Goal: Contribute content: Contribute content

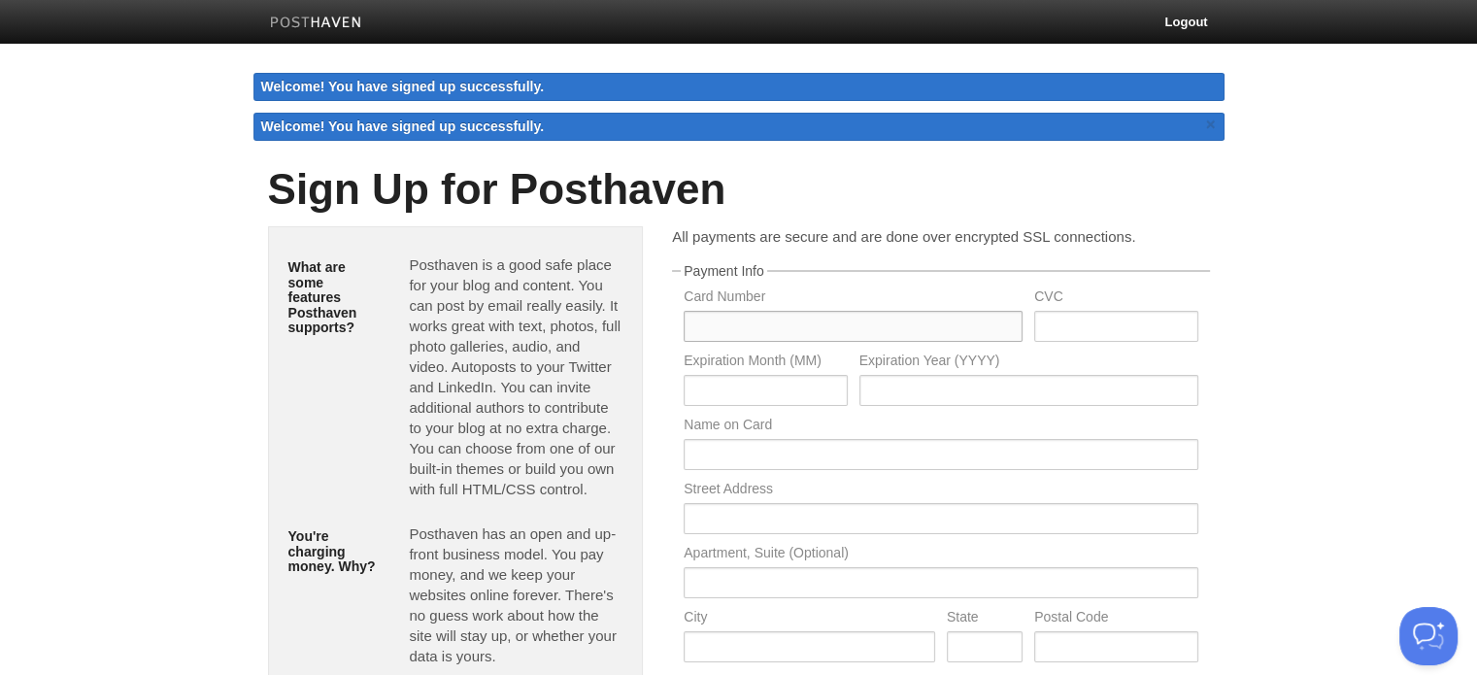
click at [811, 329] on input "text" at bounding box center [853, 326] width 339 height 31
type input "[CREDIT_CARD_NUMBER]"
type input "873"
type input "04"
type input "2029"
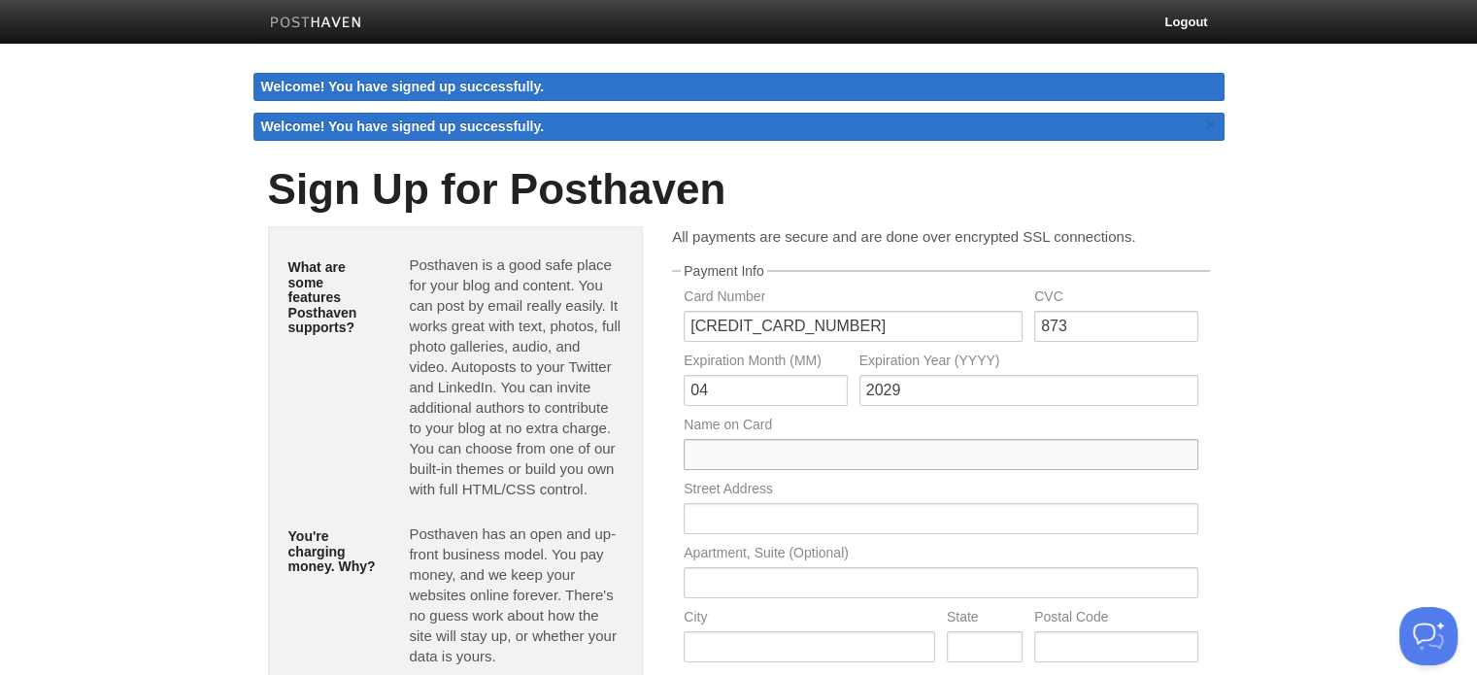
type input "[PERSON_NAME]"
click at [890, 521] on input "text" at bounding box center [941, 518] width 514 height 31
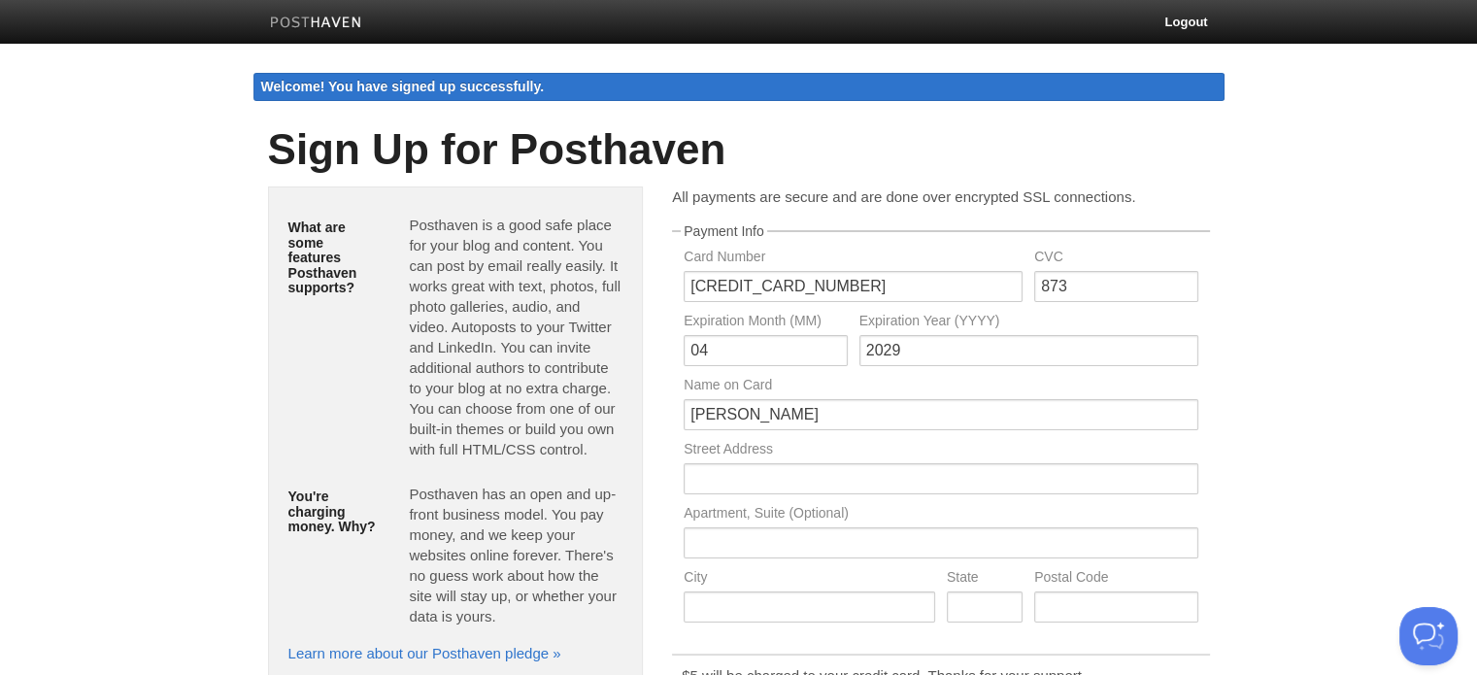
click at [1276, 437] on body "Logout Welcome! You have signed up successfully. Welcome! You have signed up su…" at bounding box center [738, 481] width 1477 height 962
click at [1197, 17] on link "Logout" at bounding box center [1186, 22] width 72 height 44
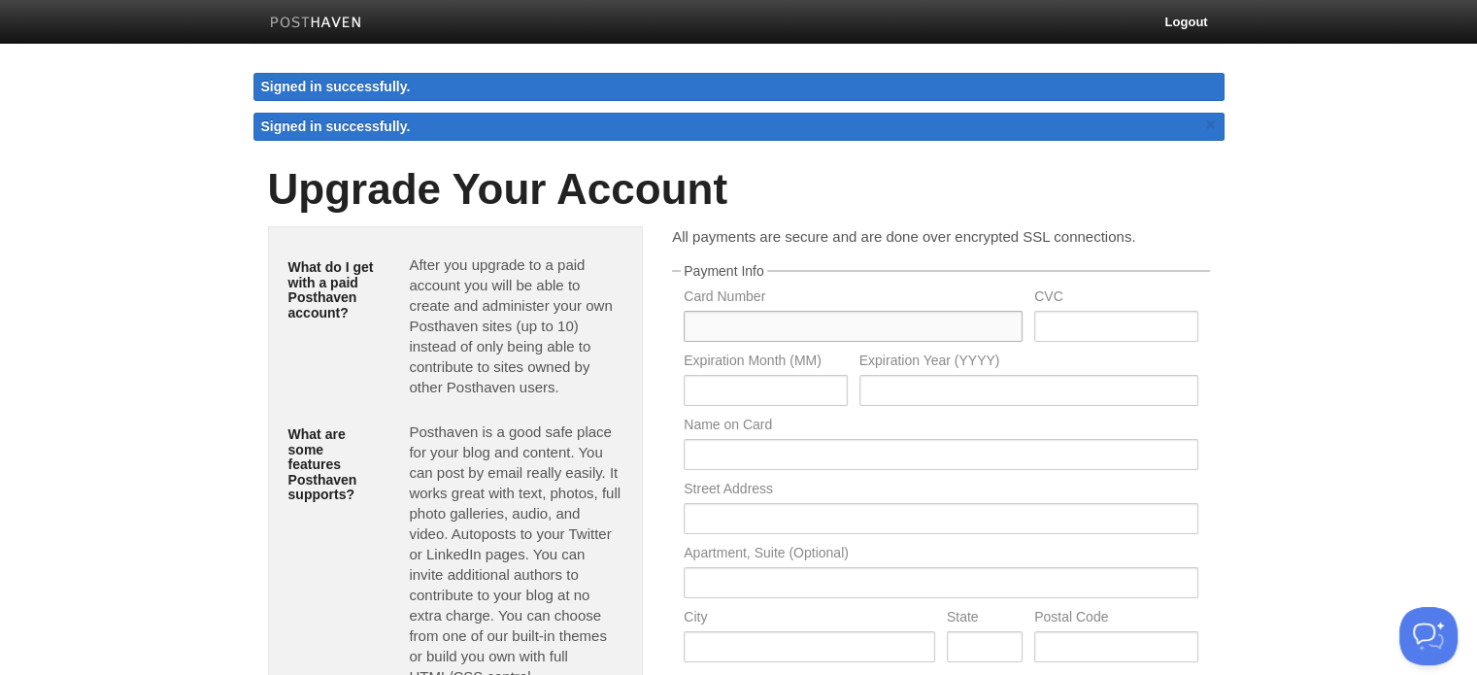
click at [762, 336] on input "text" at bounding box center [853, 326] width 339 height 31
type input "[CREDIT_CARD_NUMBER]"
type input "873"
type input "04"
type input "2029"
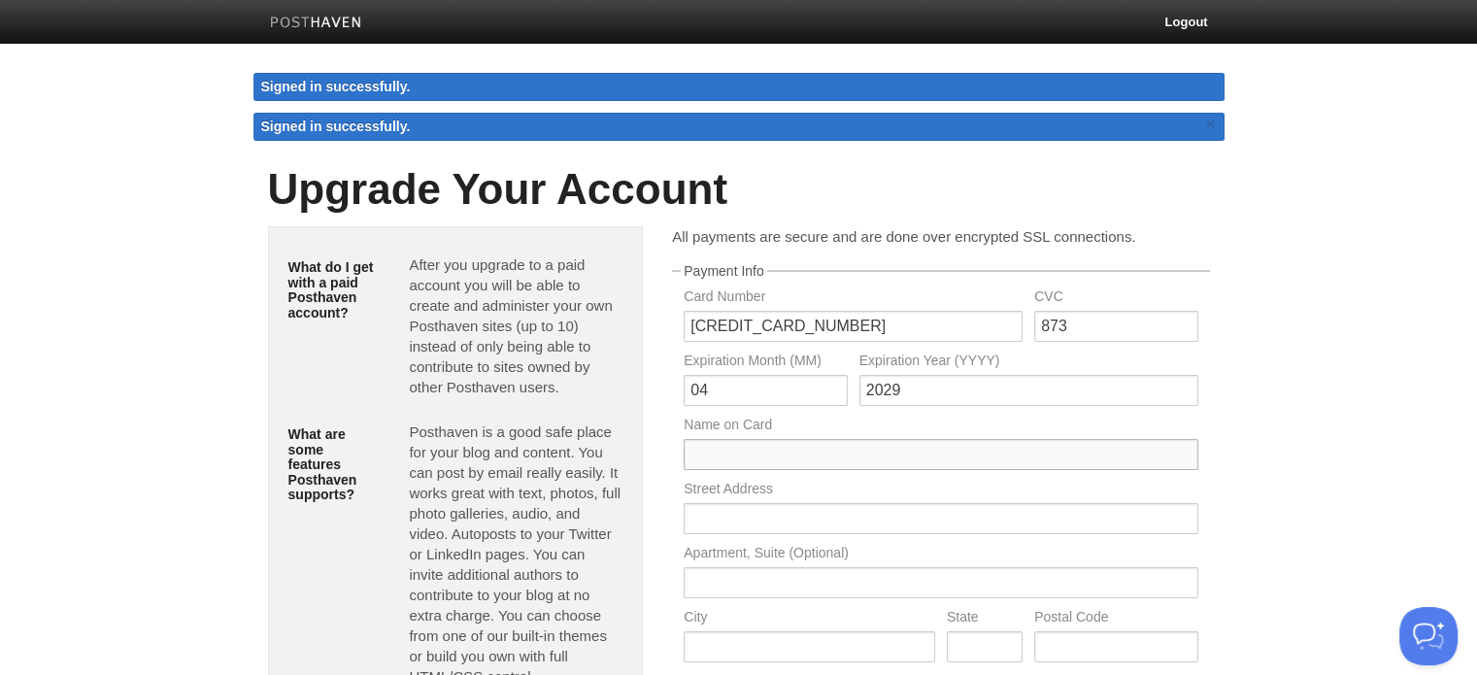
type input "[PERSON_NAME]"
click at [1294, 345] on body "Logout Signed in successfully. Signed in successfully. × Create a new site Edit…" at bounding box center [738, 489] width 1477 height 978
click at [913, 335] on input "[CREDIT_CARD_NUMBER]" at bounding box center [853, 326] width 339 height 31
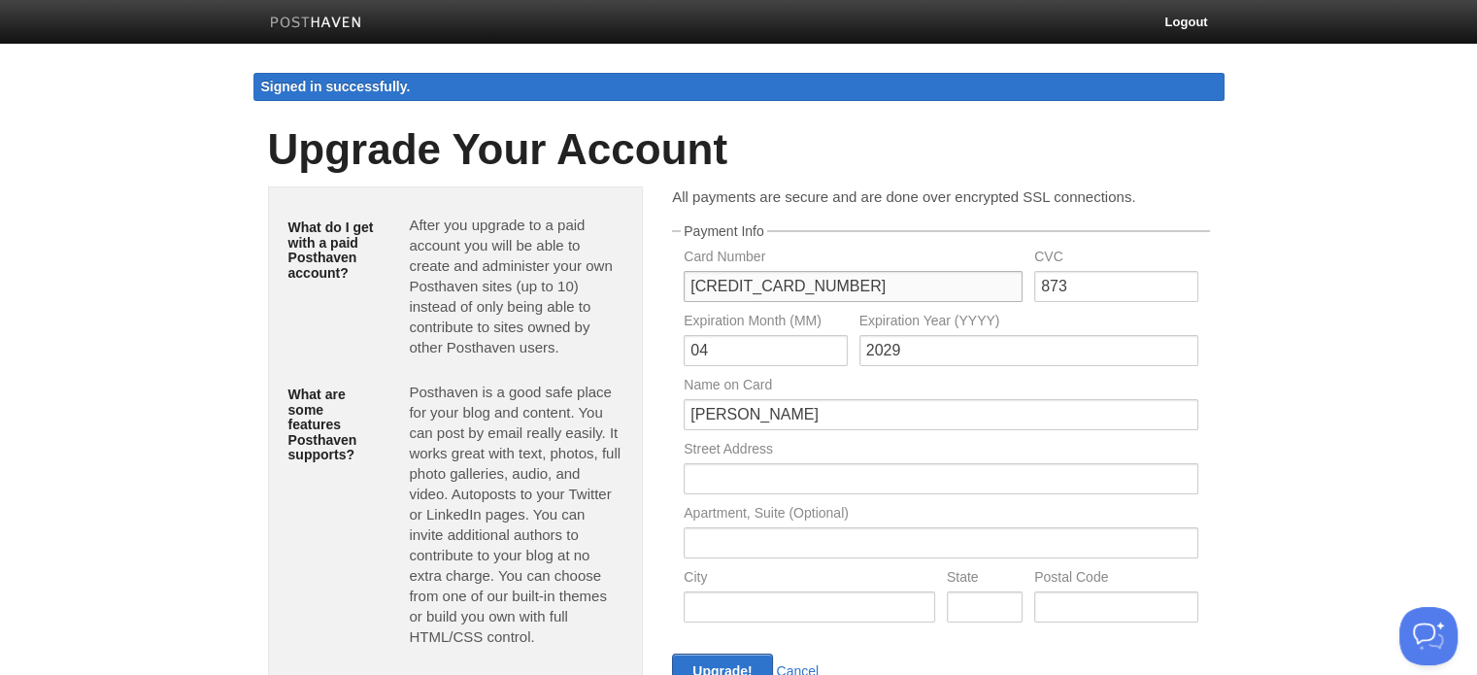
click at [874, 286] on input "[CREDIT_CARD_NUMBER]" at bounding box center [853, 286] width 339 height 31
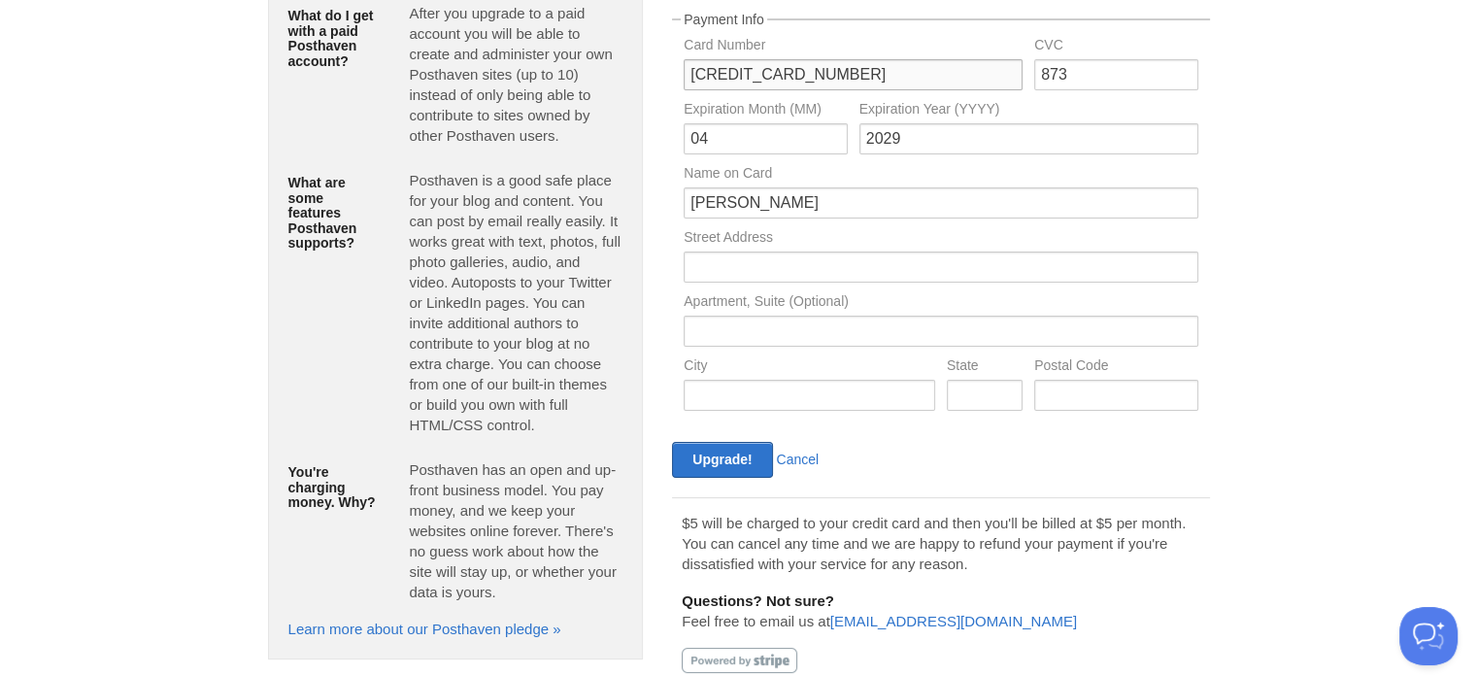
scroll to position [261, 0]
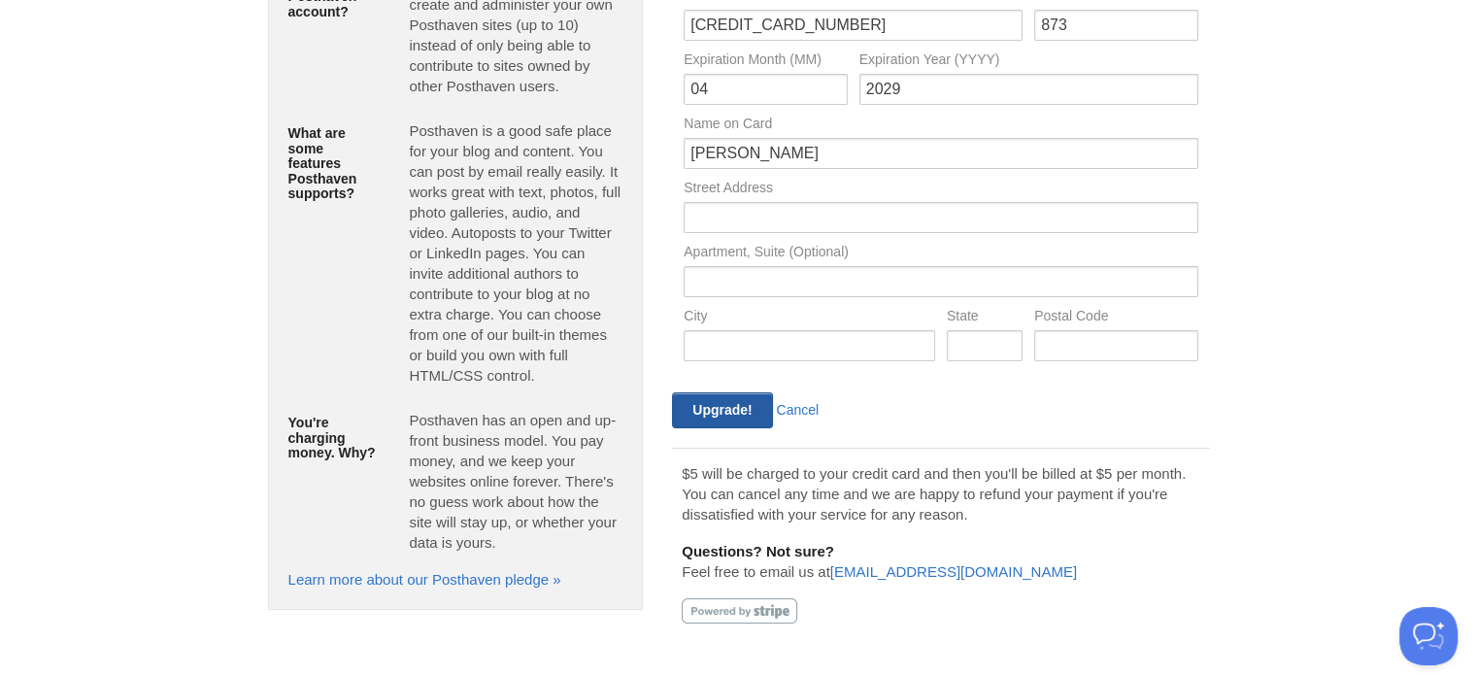
click at [730, 408] on input "Upgrade!" at bounding box center [722, 410] width 100 height 36
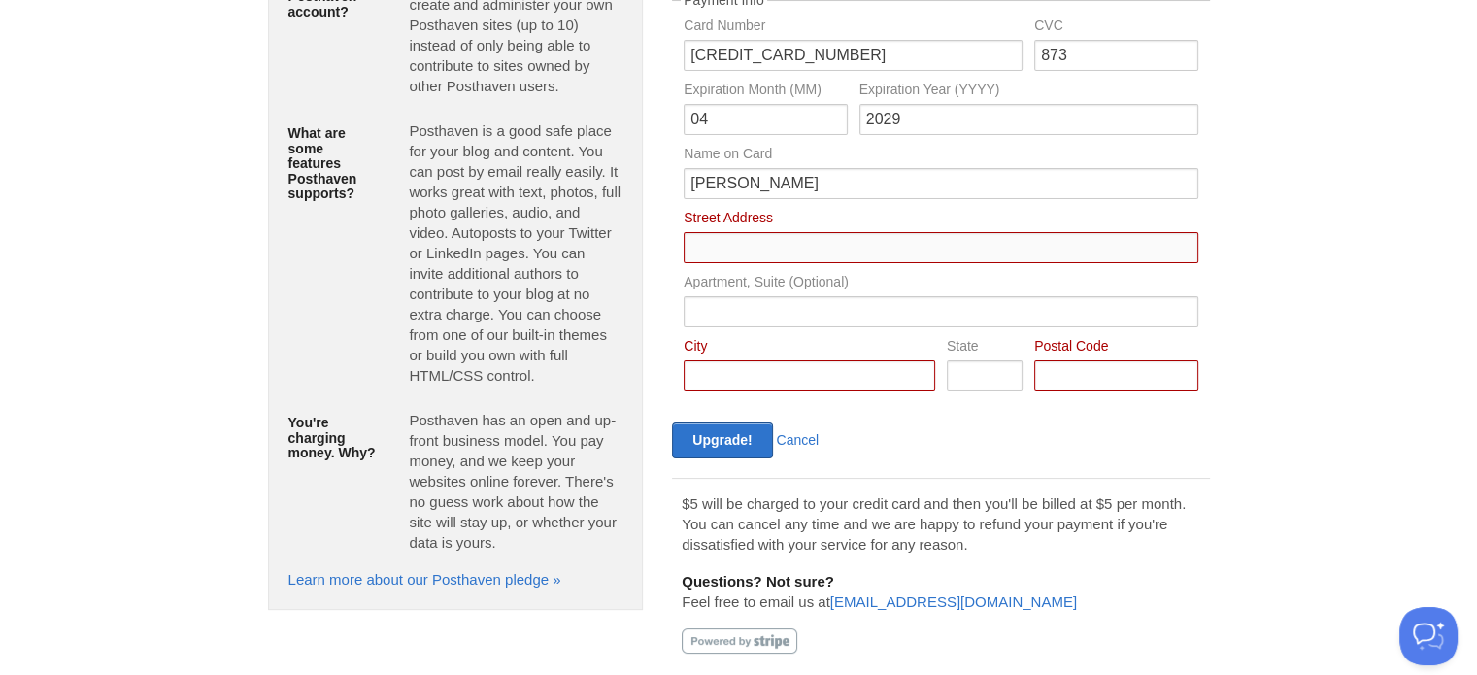
click at [784, 242] on input "Card Number" at bounding box center [941, 247] width 514 height 31
type input "[STREET_ADDRESS]"
type input "[GEOGRAPHIC_DATA]"
type input "QLD"
type input "4000"
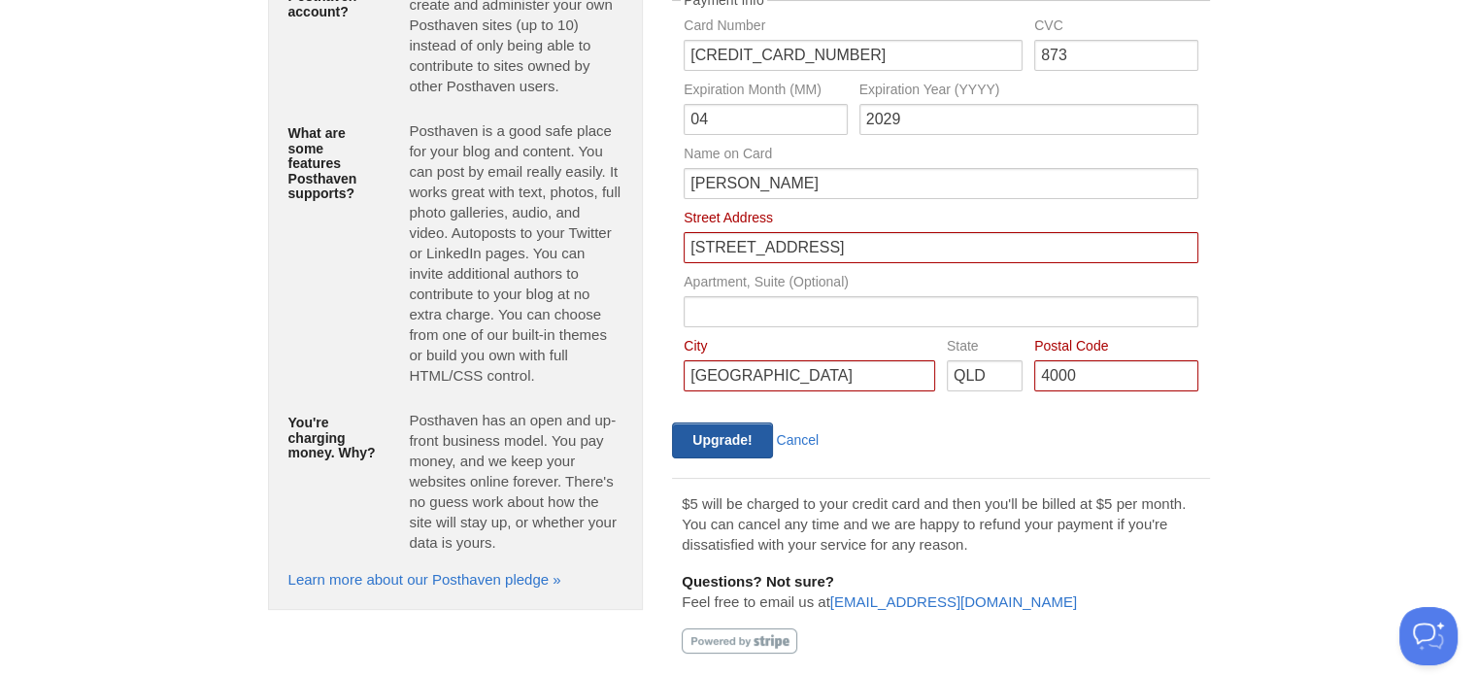
click at [750, 433] on input "Upgrade!" at bounding box center [722, 440] width 100 height 36
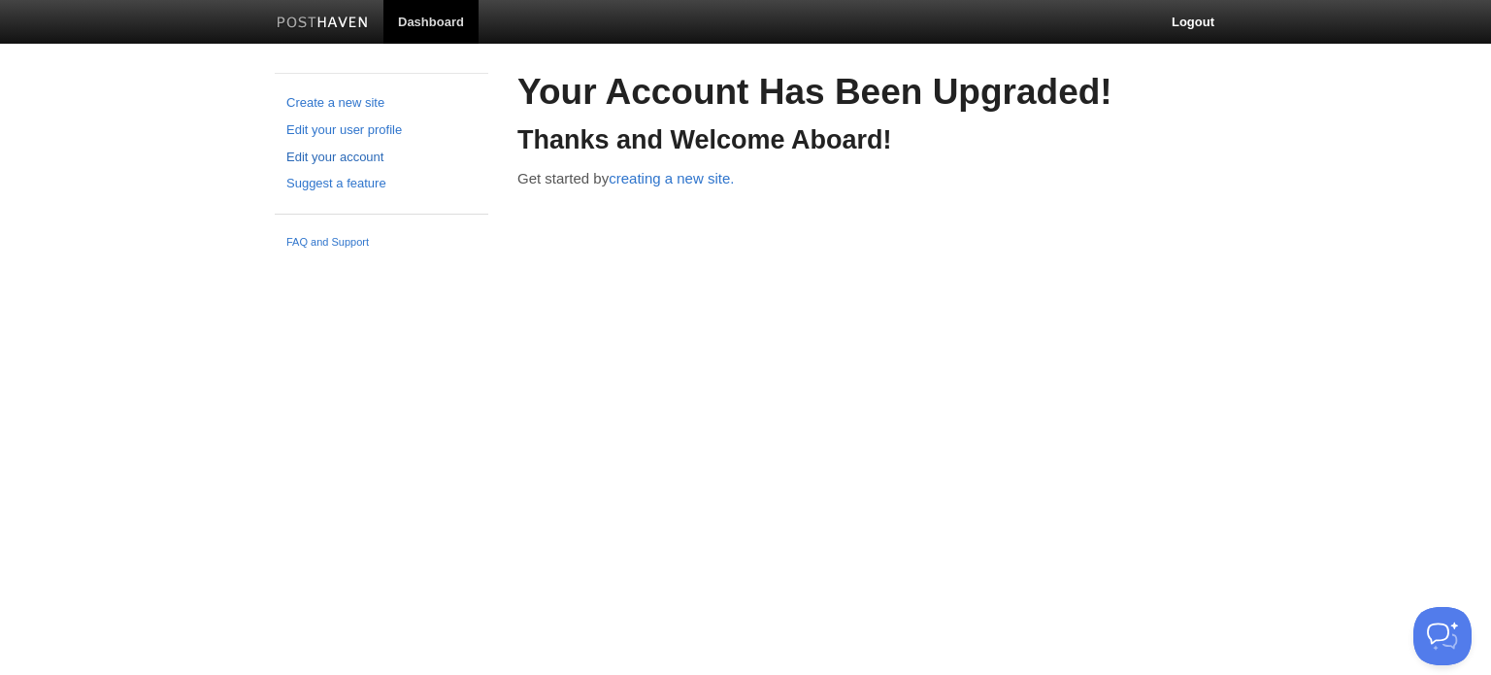
click at [323, 158] on link "Edit your account" at bounding box center [381, 158] width 190 height 20
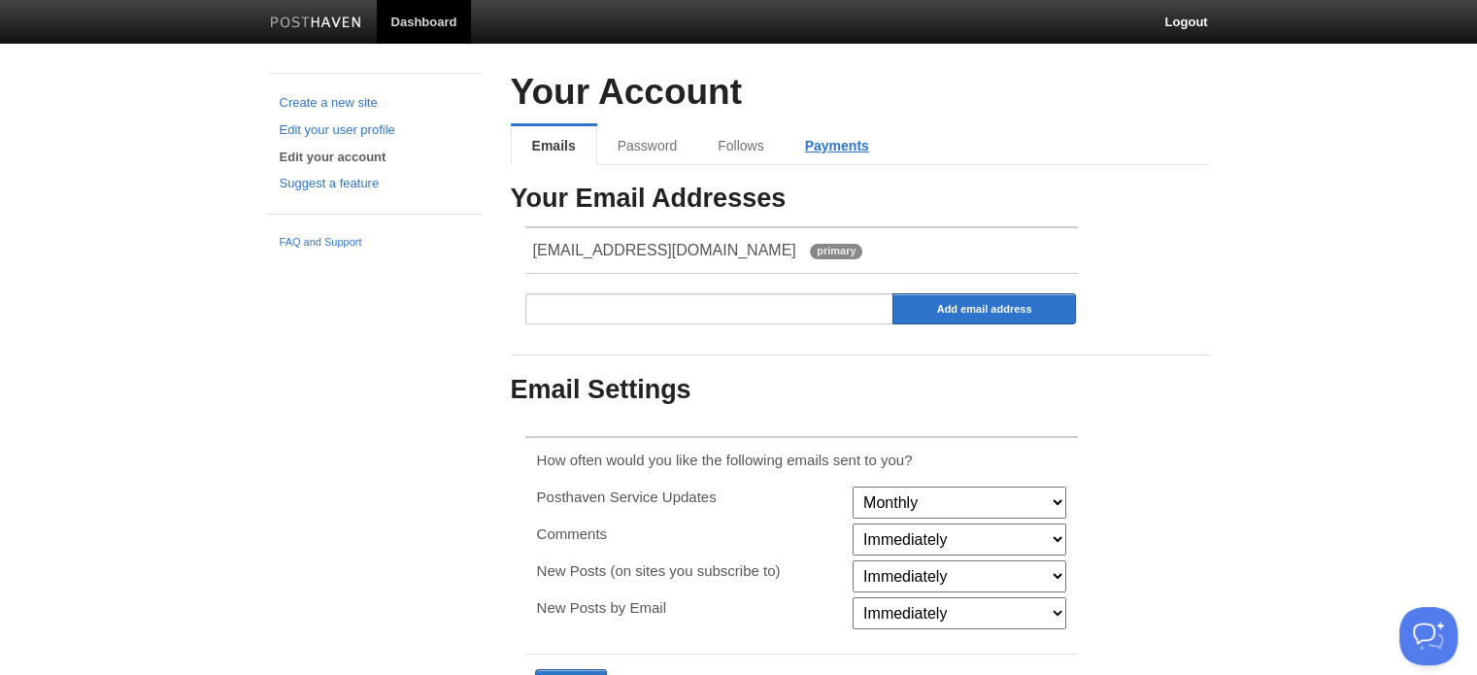
click at [840, 147] on link "Payments" at bounding box center [837, 145] width 105 height 39
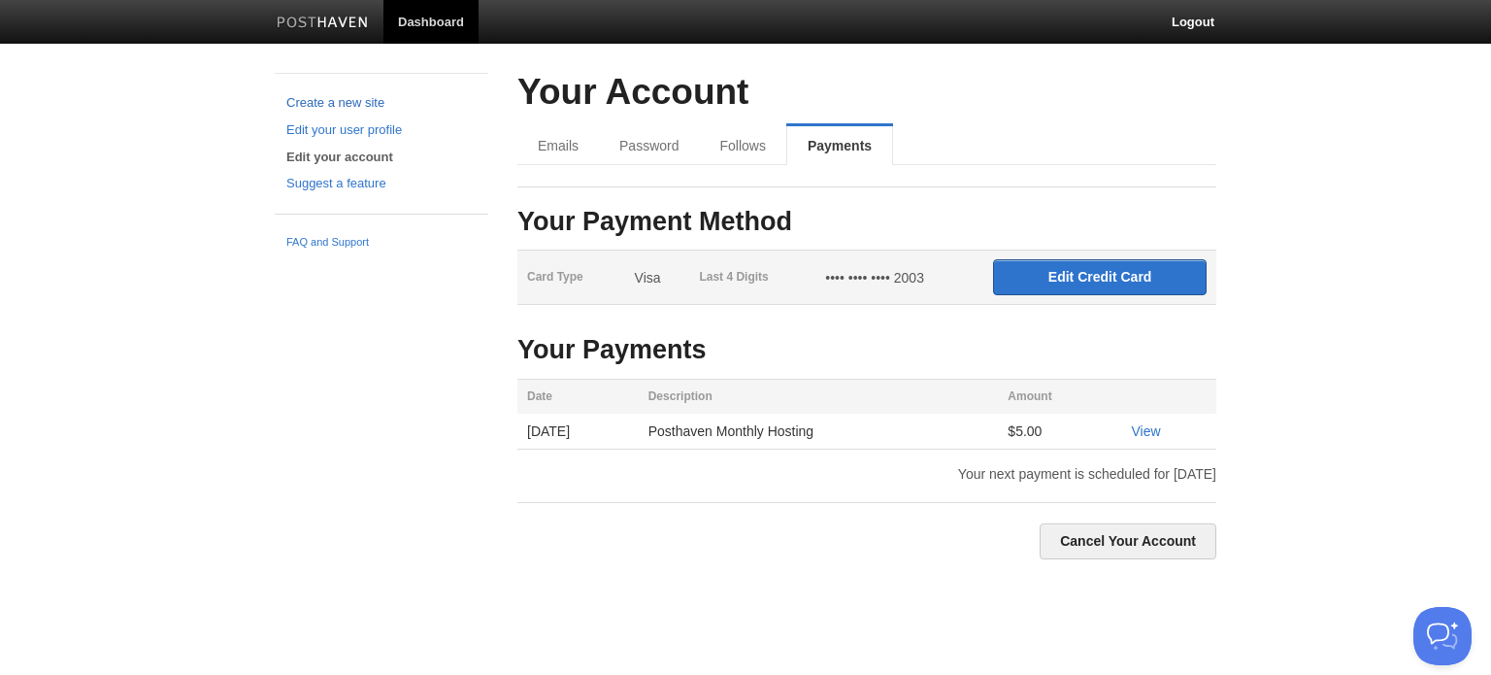
click at [313, 97] on link "Create a new site" at bounding box center [381, 103] width 190 height 20
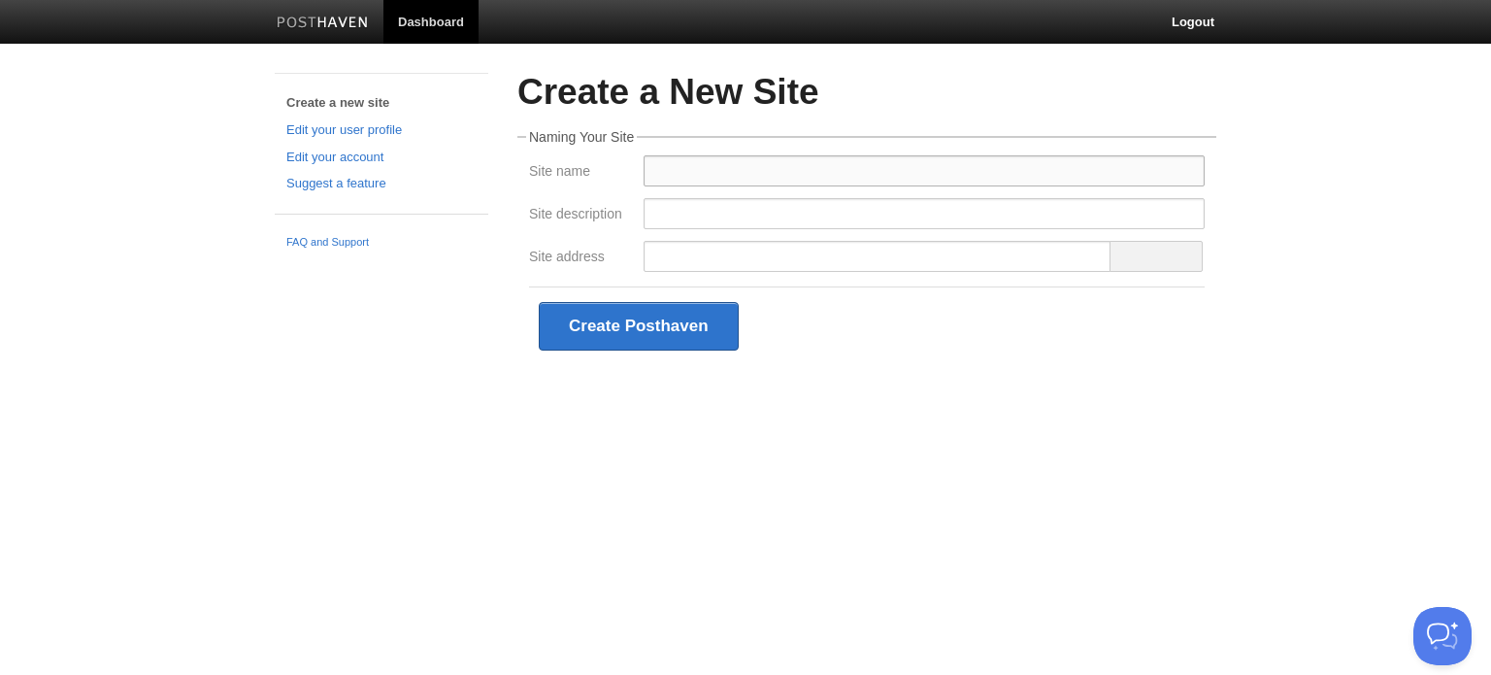
click at [872, 177] on input "Site name" at bounding box center [924, 170] width 561 height 31
click at [583, 423] on html "Dashboard Logout Create a new site Edit your user profile Edit your account Sug…" at bounding box center [745, 211] width 1491 height 423
click at [714, 177] on input "Site name" at bounding box center [924, 170] width 561 height 31
click at [629, 423] on html "Dashboard Logout Create a new site Edit your user profile Edit your account Sug…" at bounding box center [745, 211] width 1491 height 423
click at [696, 160] on input "Site name" at bounding box center [924, 170] width 561 height 31
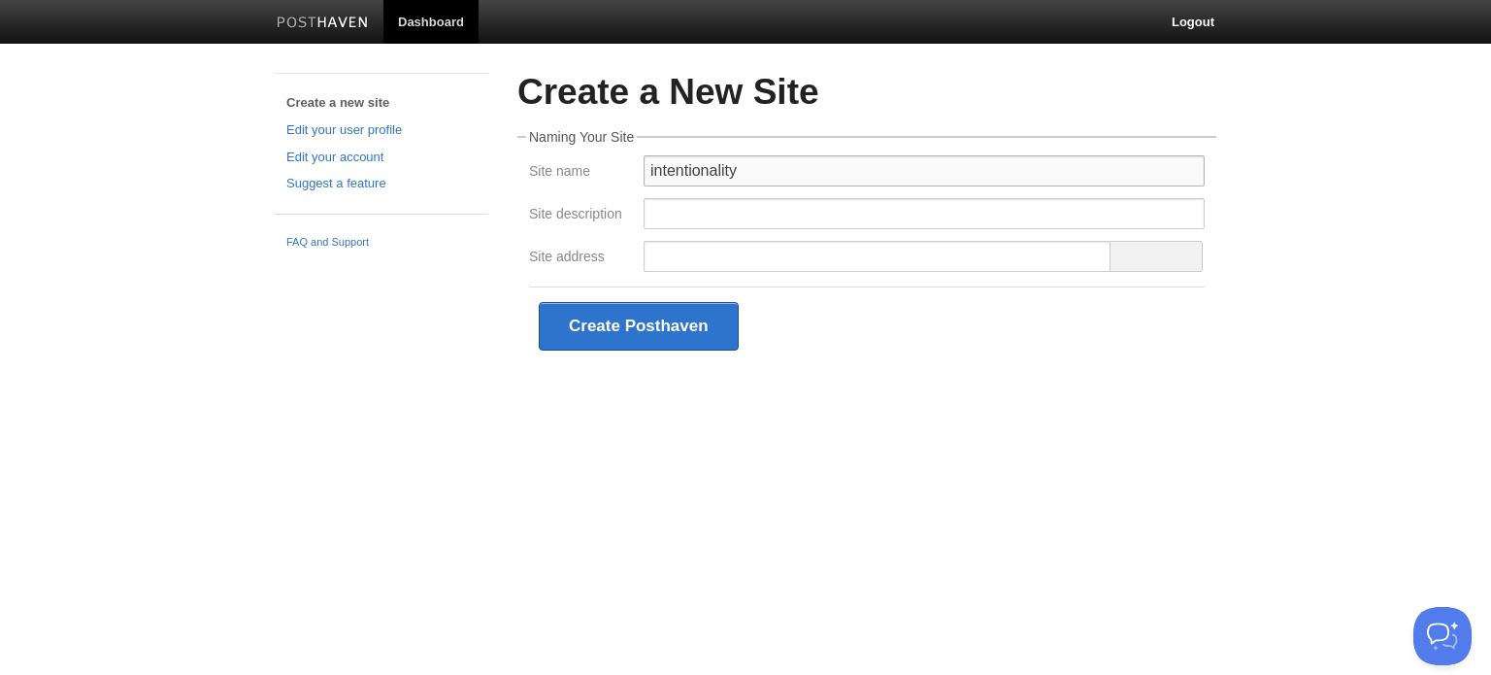
type input "intentionality"
click at [866, 344] on div "Create Posthaven" at bounding box center [867, 325] width 676 height 79
click at [866, 170] on input "intentionality" at bounding box center [924, 170] width 561 height 31
click at [814, 252] on input "Site address" at bounding box center [878, 256] width 468 height 31
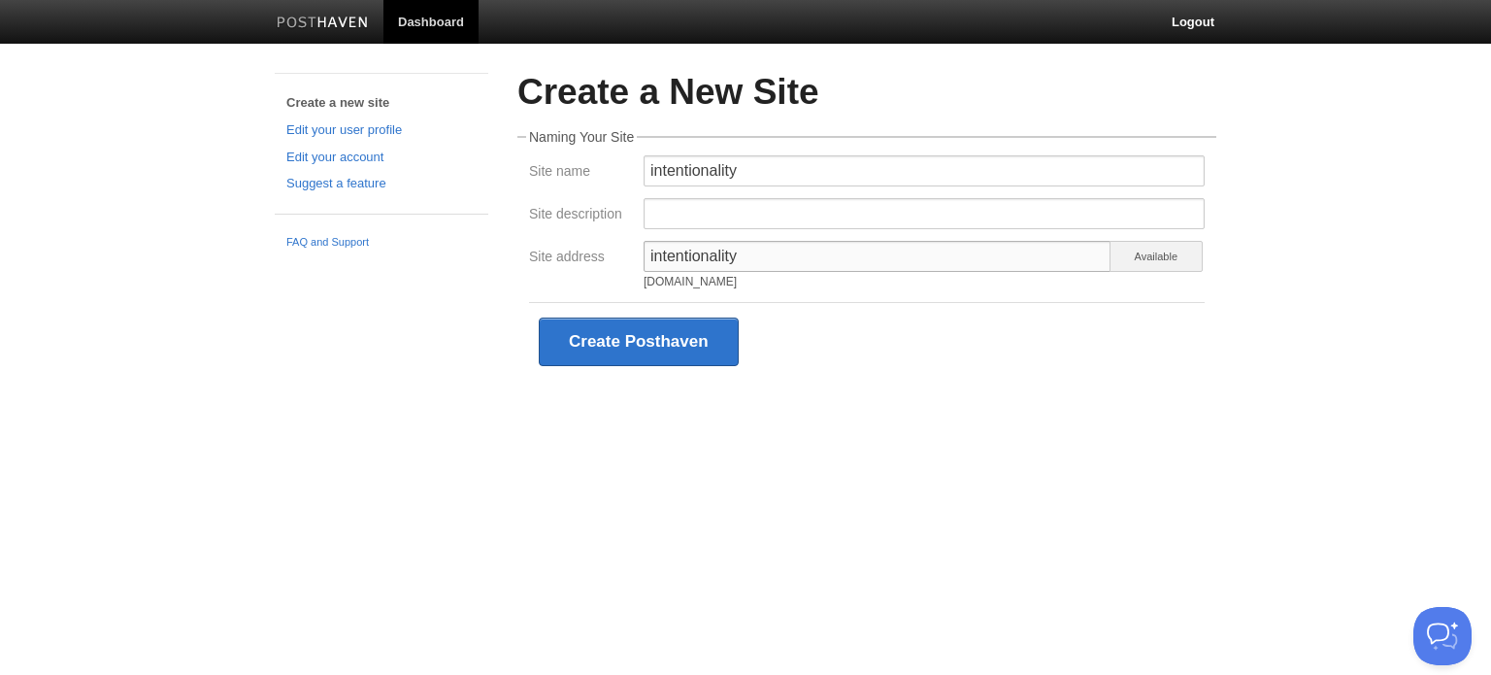
type input "intentionality"
click at [1295, 399] on body "Dashboard Logout Create a new site Edit your user profile Edit your account Sug…" at bounding box center [745, 219] width 1491 height 439
click at [776, 174] on input "intentionality" at bounding box center [924, 170] width 561 height 31
type input "Mick Judah"
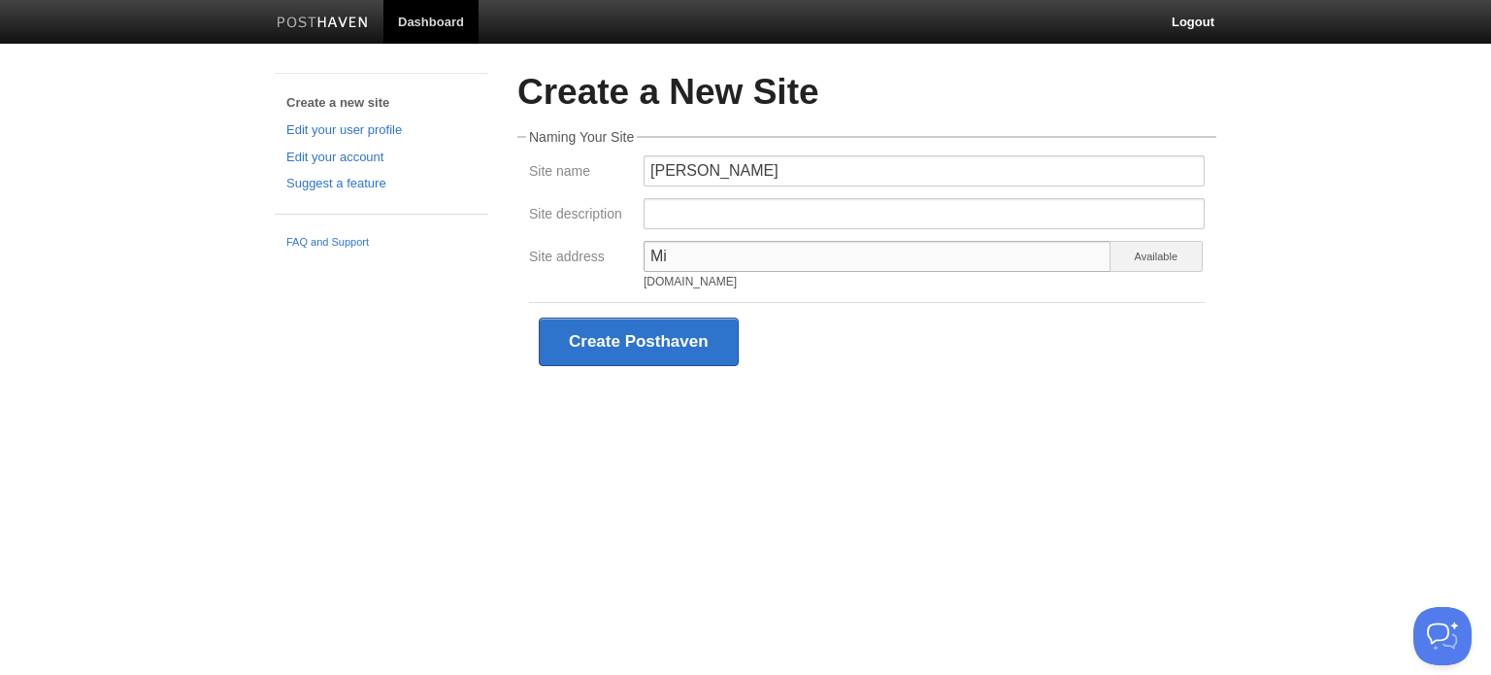
type input "M"
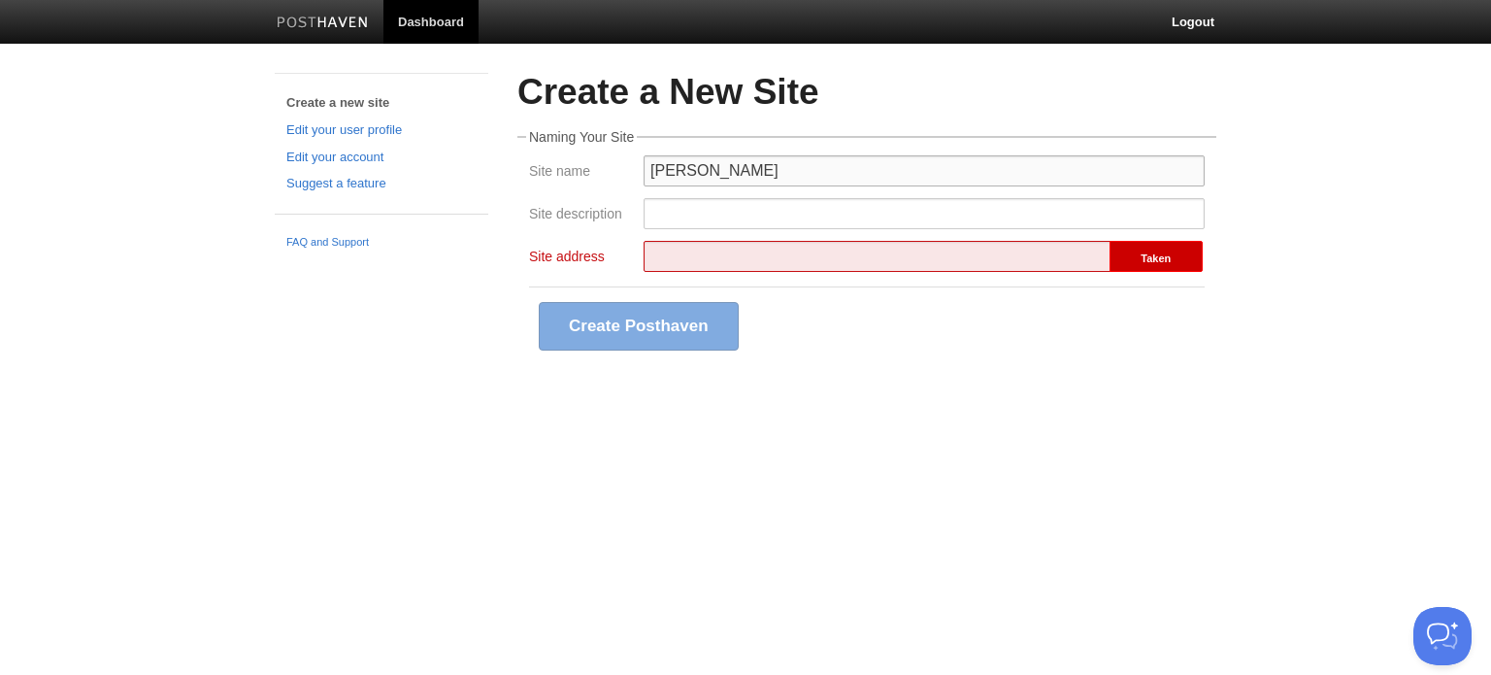
click at [776, 174] on input "Mick Judah" at bounding box center [924, 170] width 561 height 31
type input "o"
type input "H"
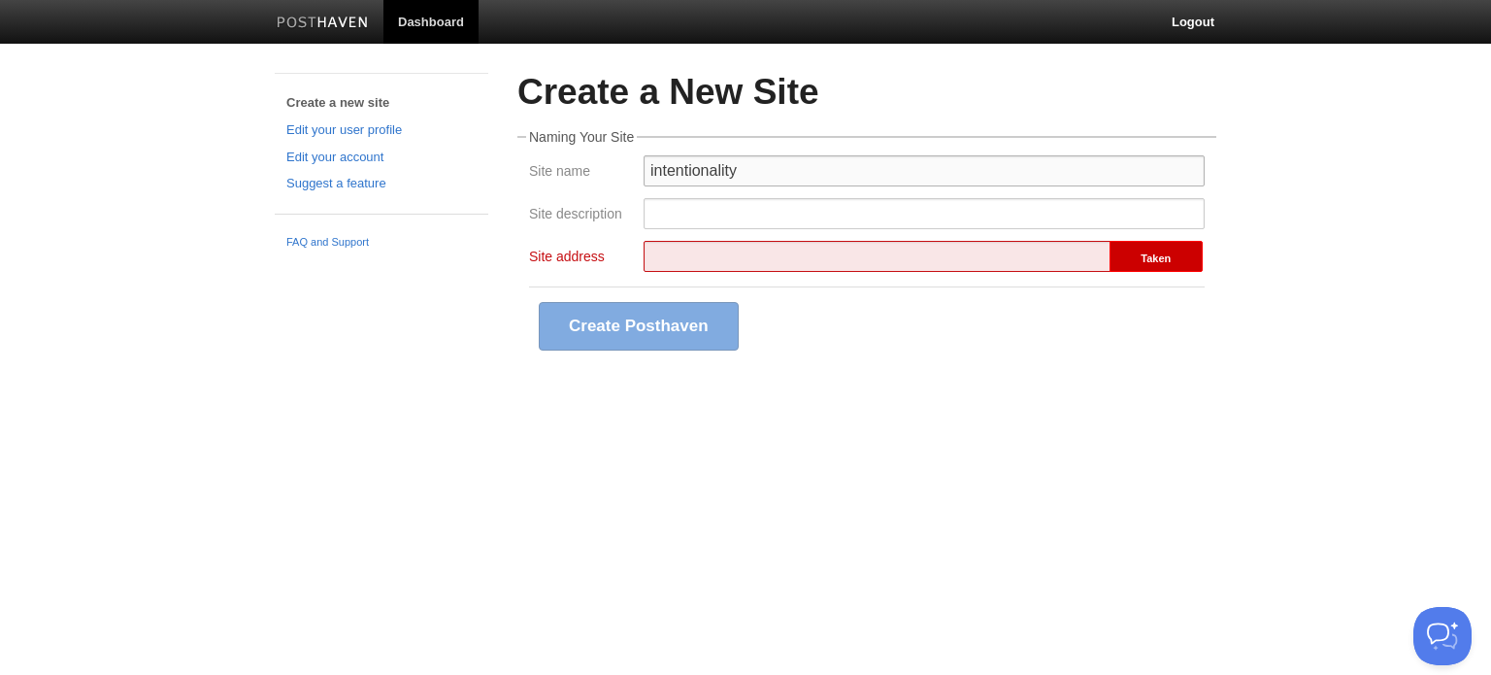
type input "intentionality"
click at [763, 256] on input "Site address" at bounding box center [878, 256] width 468 height 31
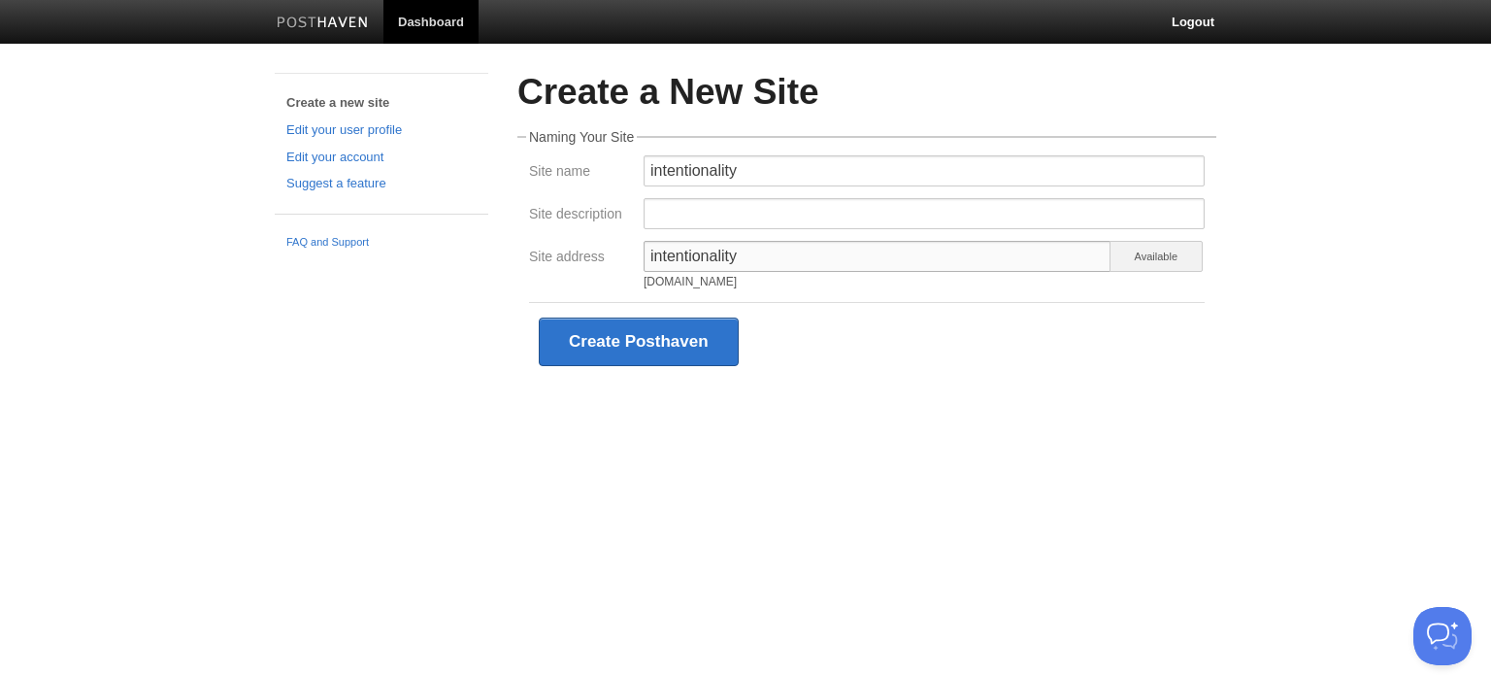
type input "intentionality"
click at [810, 349] on div "Create Posthaven" at bounding box center [867, 341] width 676 height 79
click at [645, 329] on button "Create Posthaven" at bounding box center [639, 342] width 200 height 49
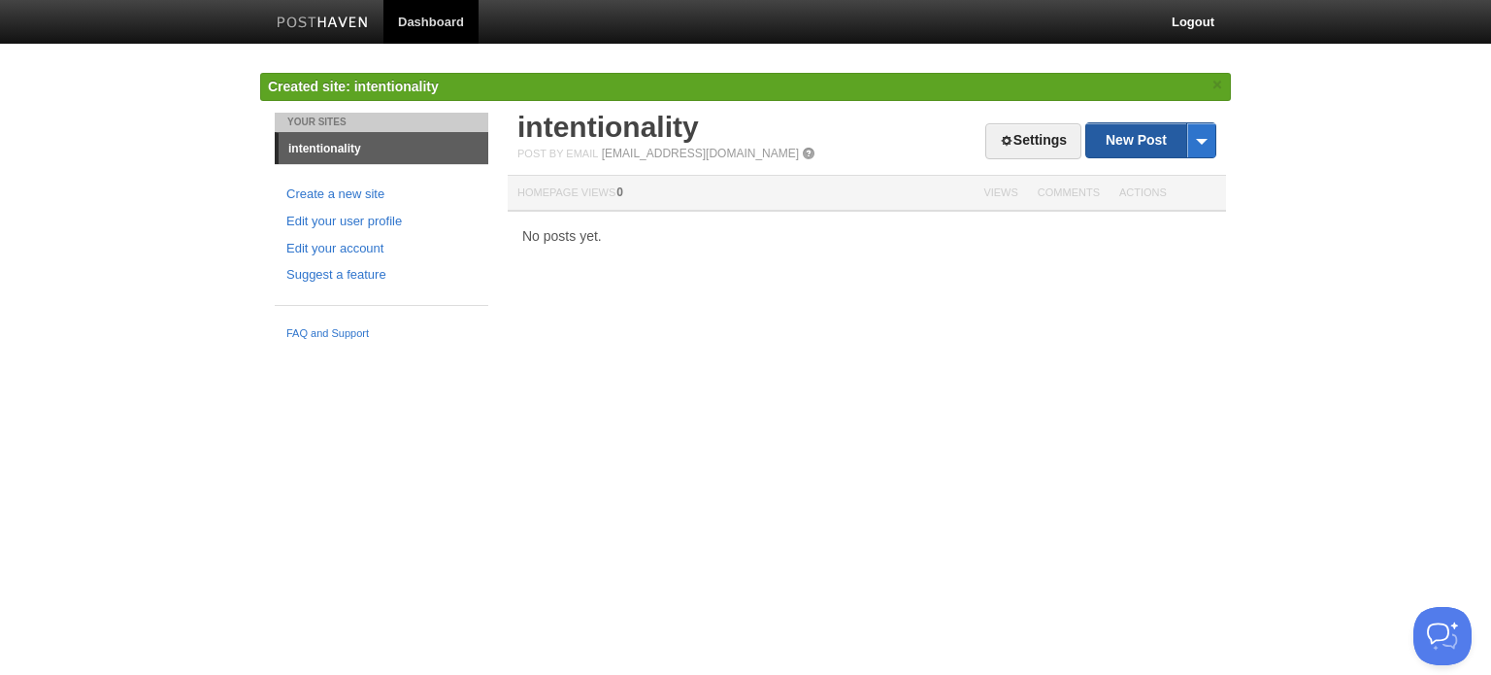
click at [1137, 134] on link "New Post" at bounding box center [1151, 140] width 129 height 34
click at [474, 350] on html "Dashboard Logout Created site: intentionality × Your Sites intentionality Creat…" at bounding box center [745, 175] width 1491 height 350
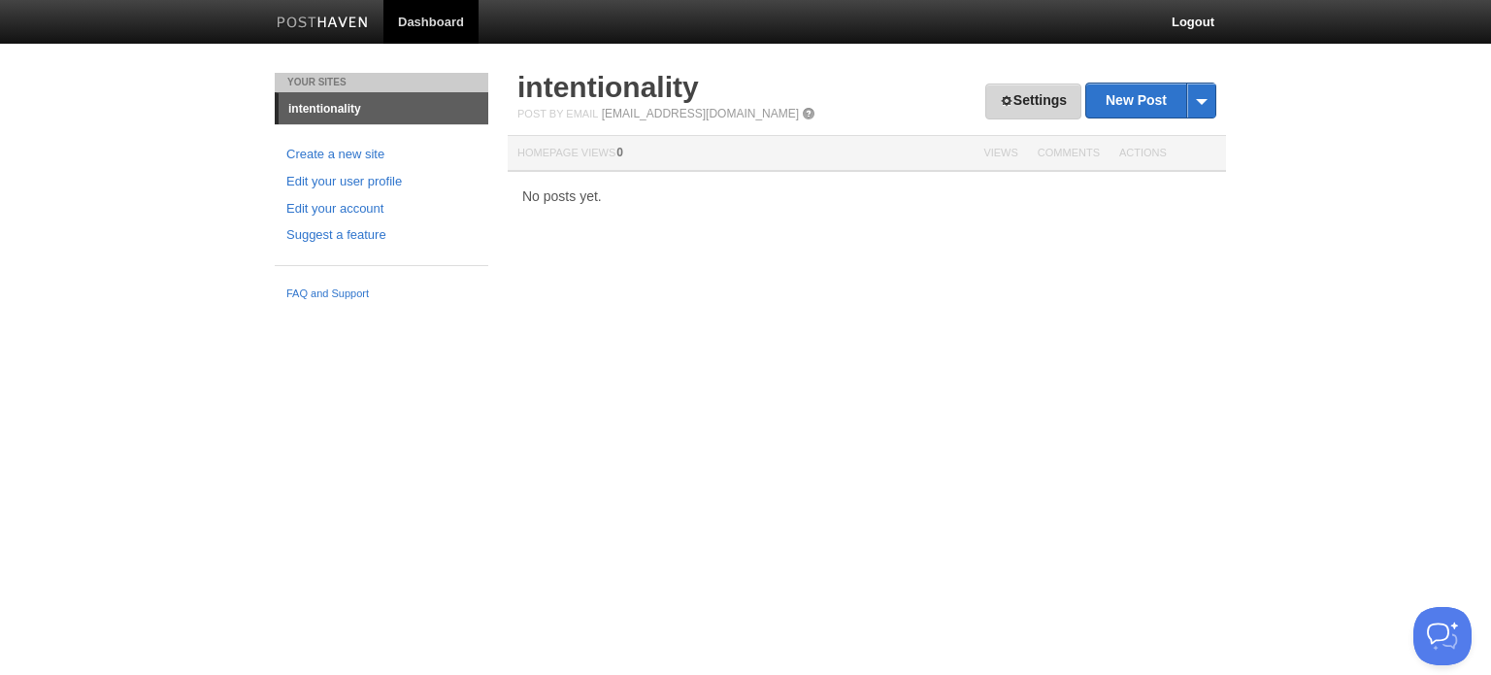
click at [1049, 97] on link "Settings" at bounding box center [1034, 102] width 96 height 36
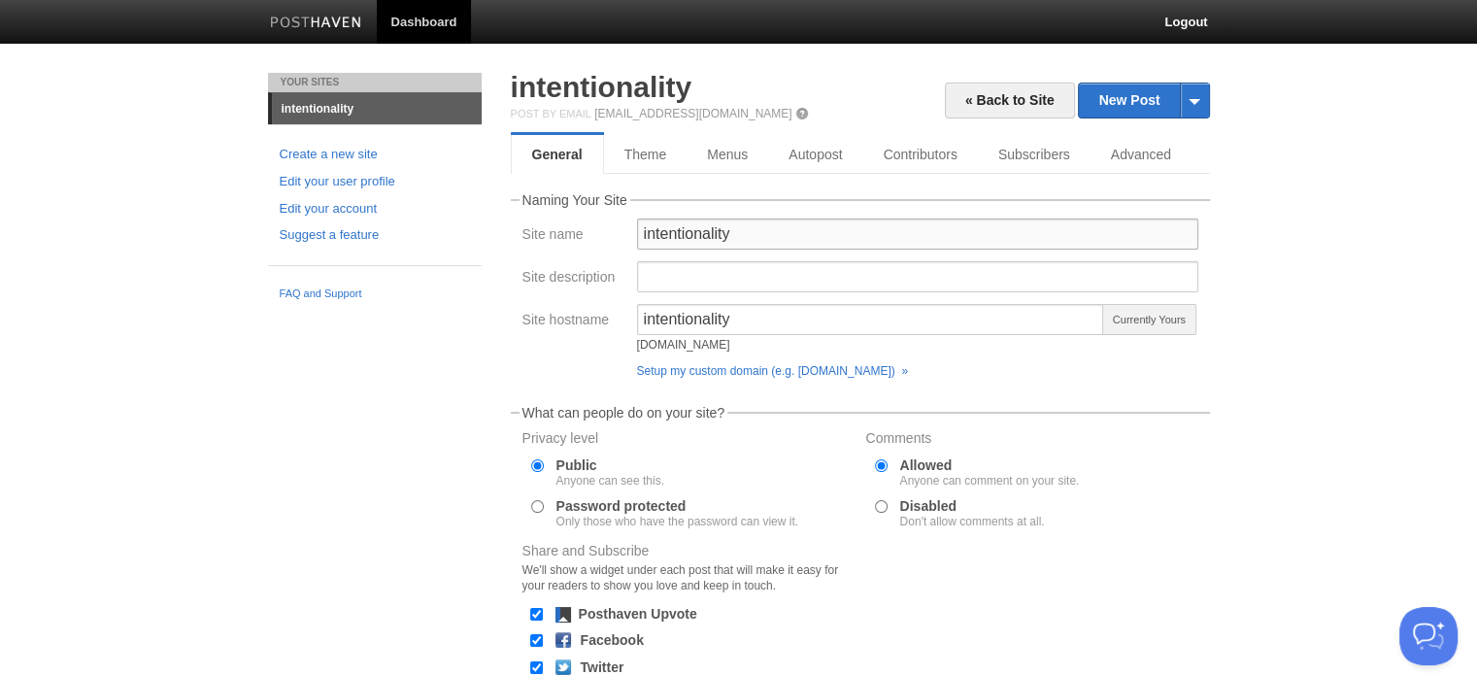
drag, startPoint x: 646, startPoint y: 233, endPoint x: 657, endPoint y: 254, distance: 24.3
click at [645, 238] on input "intentionality" at bounding box center [917, 233] width 561 height 31
type input "Intentionality"
click at [1363, 315] on body "Dashboard Logout Created site: intentionality × Your Sites intentionality Creat…" at bounding box center [738, 431] width 1477 height 863
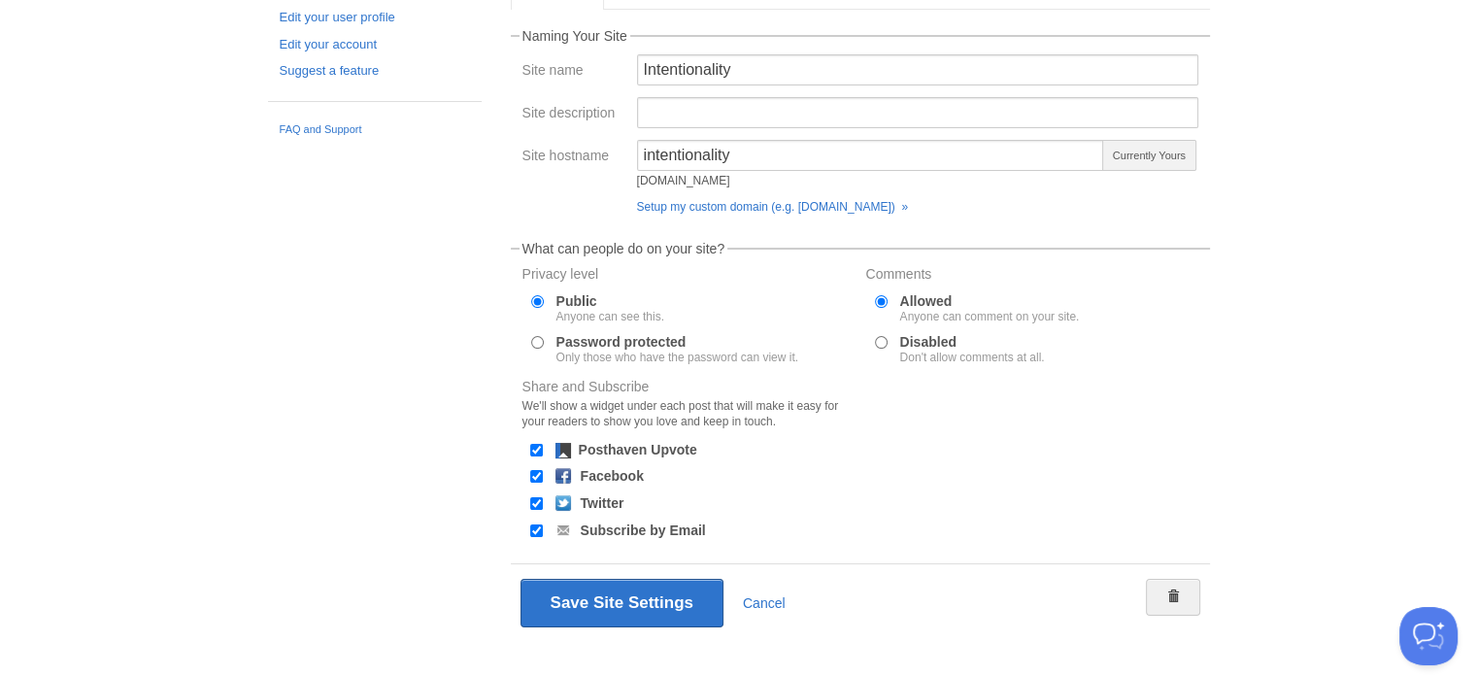
scroll to position [189, 0]
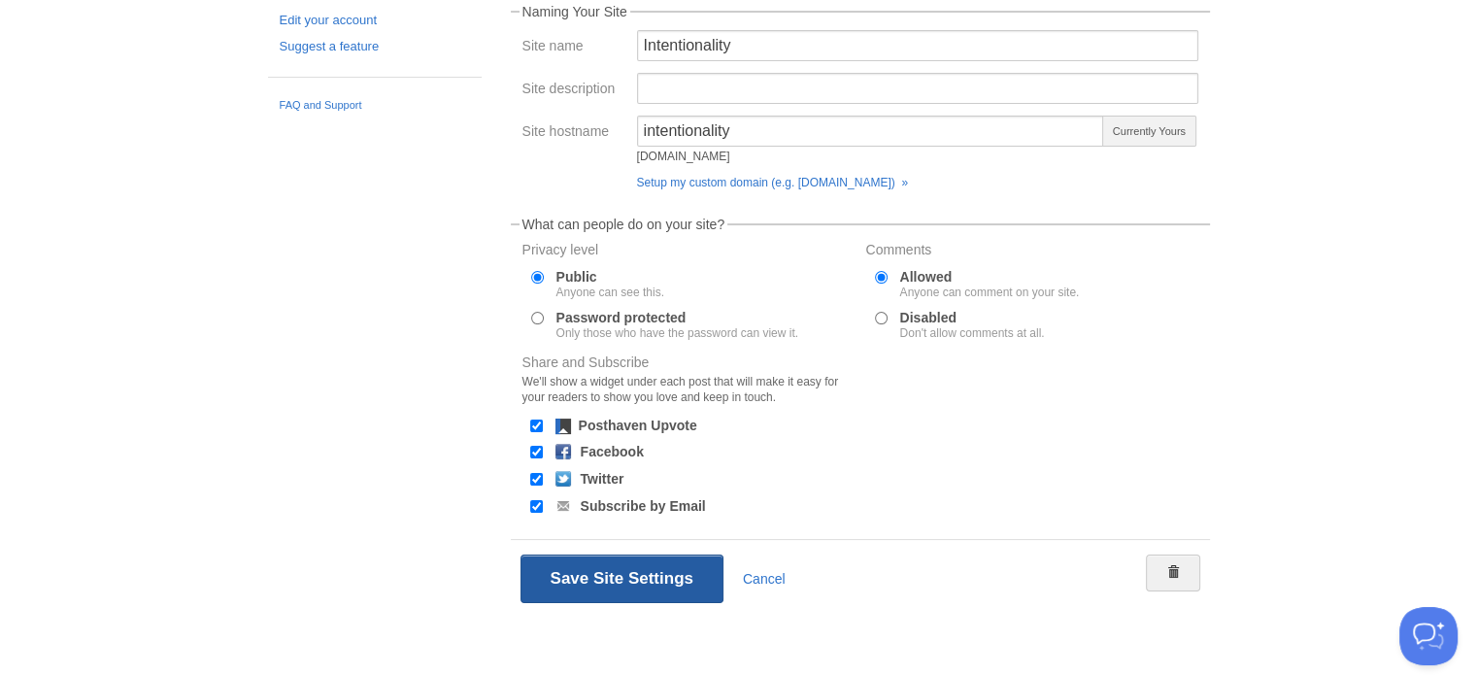
click at [593, 566] on button "Save Site Settings" at bounding box center [621, 578] width 203 height 49
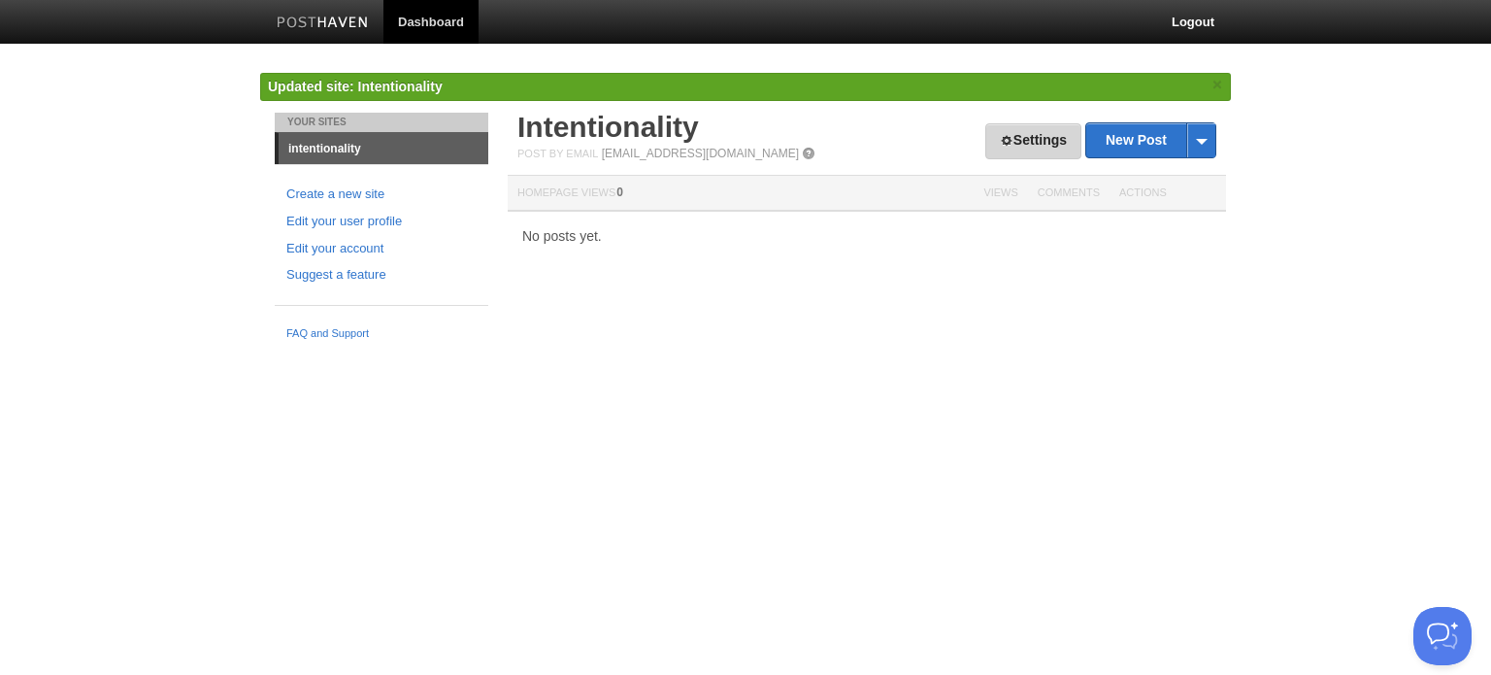
click at [1045, 142] on link "Settings" at bounding box center [1034, 141] width 96 height 36
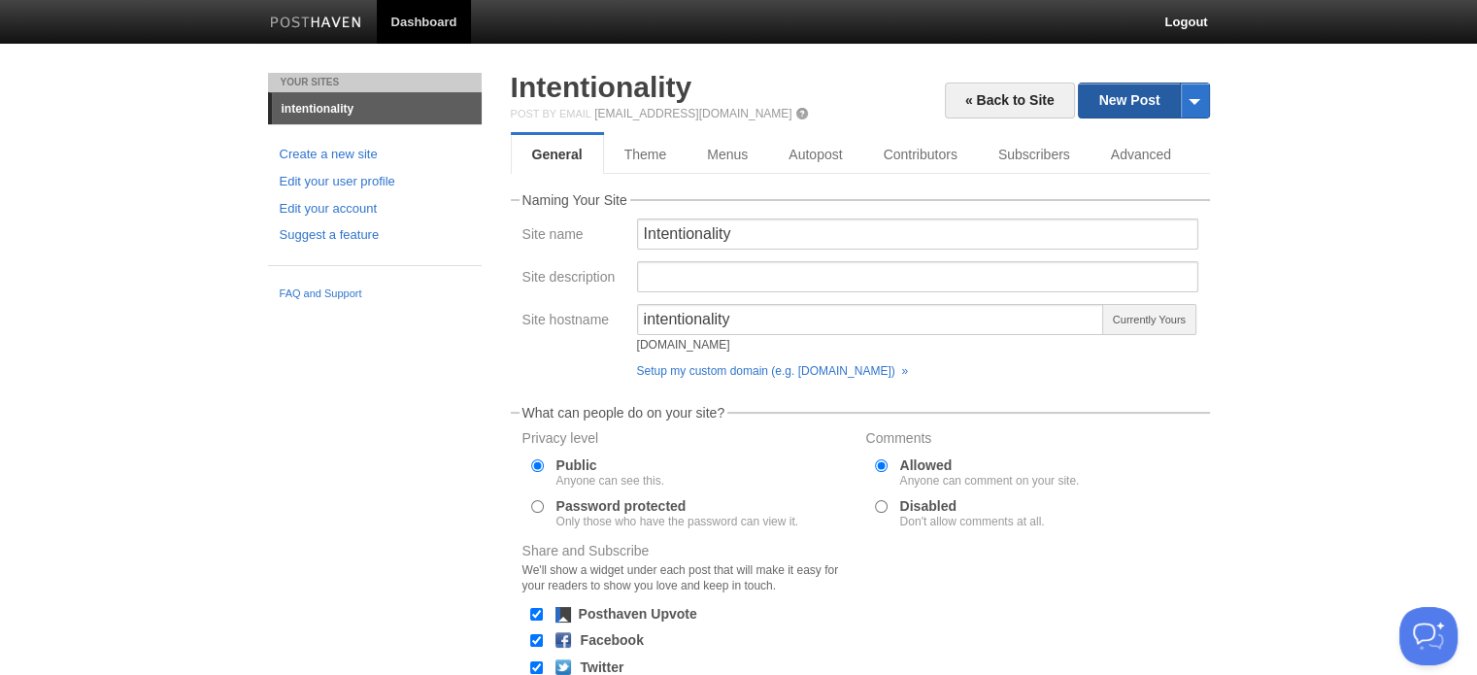
click at [1102, 106] on link "New Post" at bounding box center [1143, 101] width 129 height 34
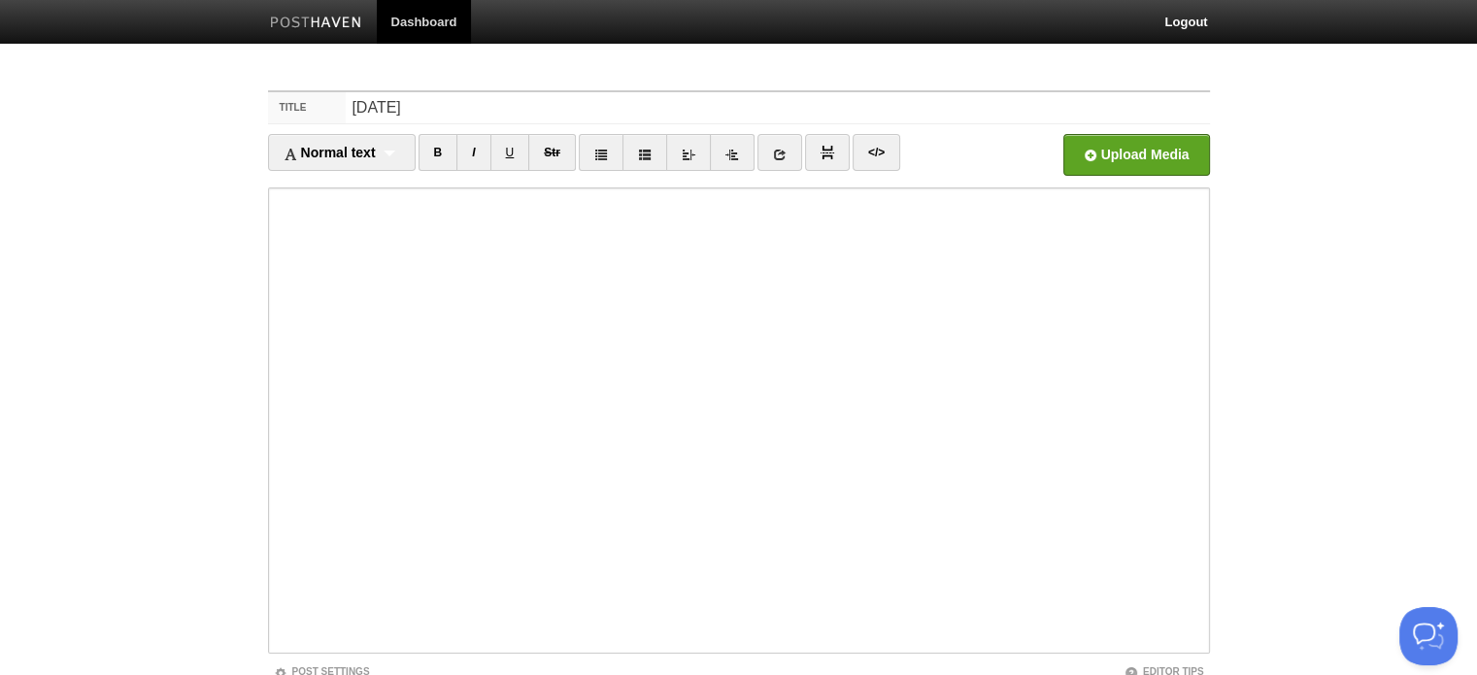
type input "15 October 2025"
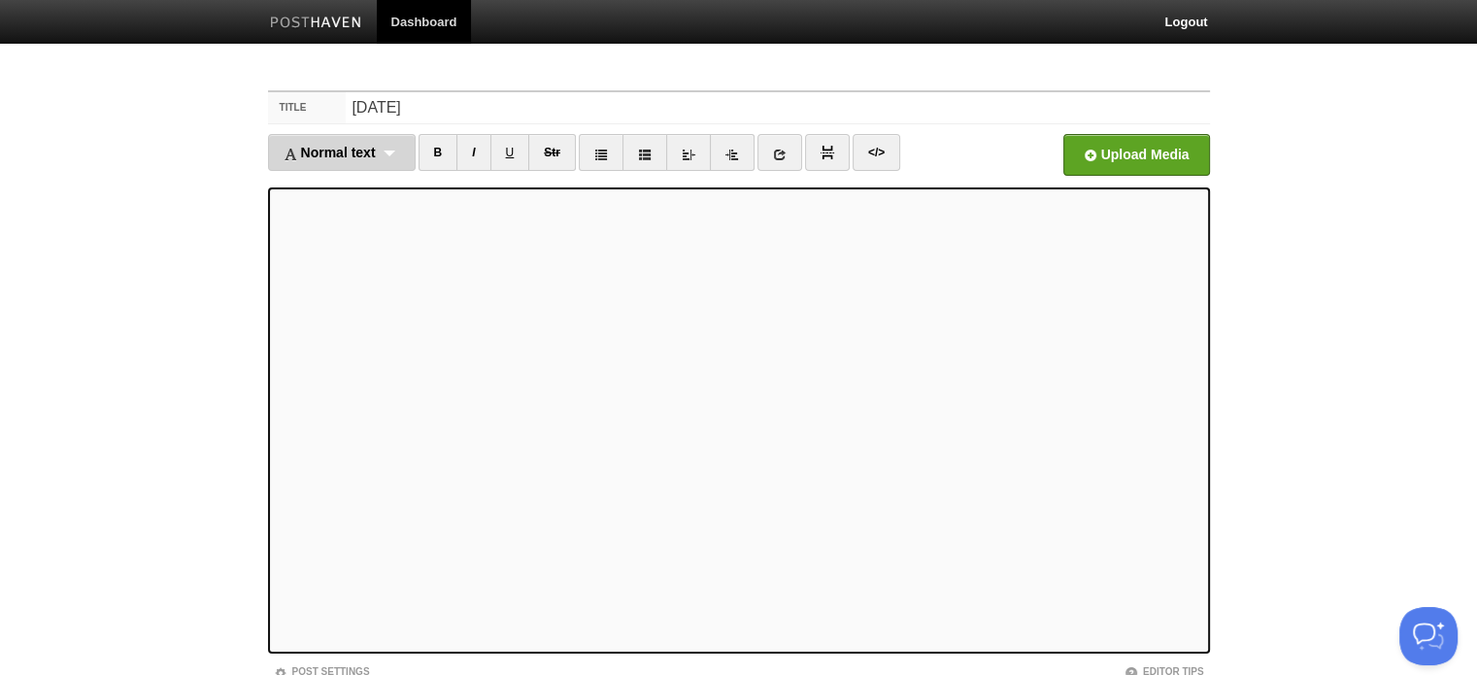
click at [361, 146] on span "Normal text" at bounding box center [330, 153] width 92 height 16
click at [327, 215] on link "Heading 1" at bounding box center [342, 215] width 146 height 29
click at [660, 160] on link at bounding box center [661, 152] width 45 height 37
click at [698, 154] on icon at bounding box center [705, 155] width 14 height 14
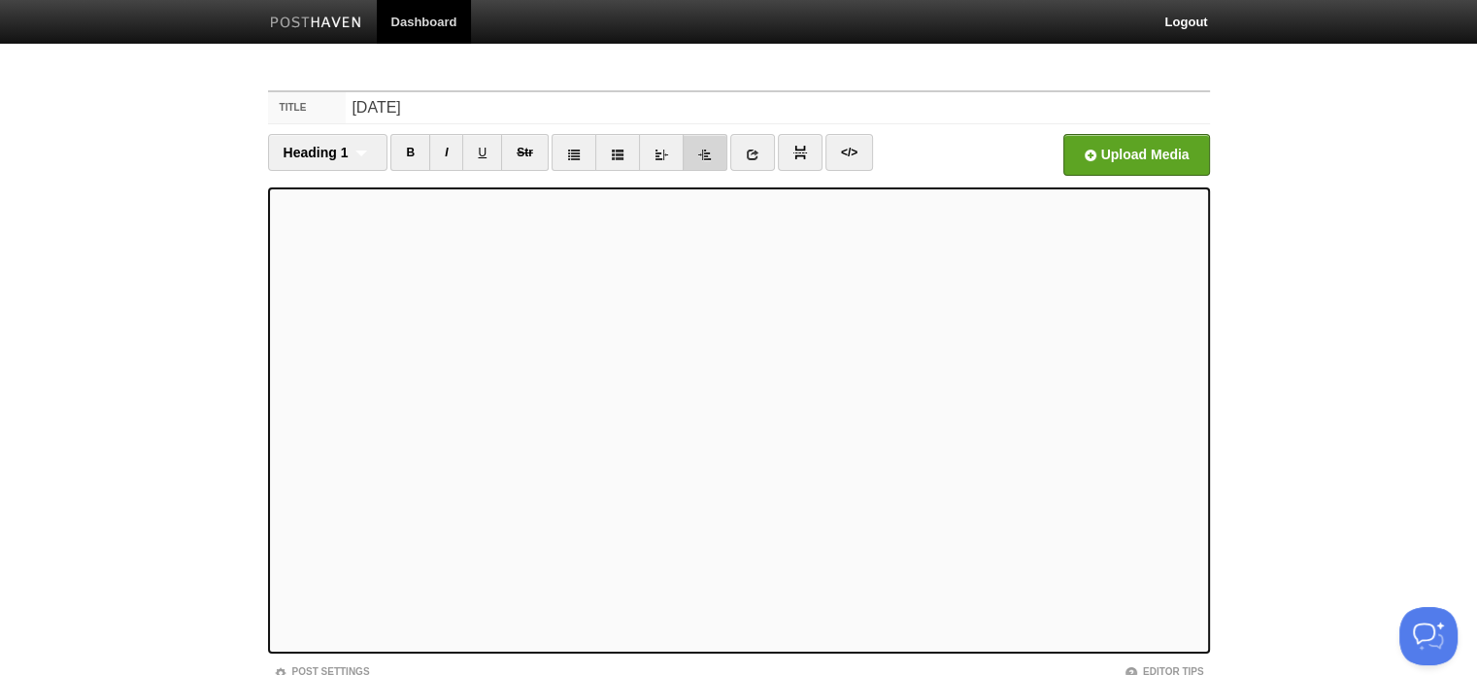
click at [703, 155] on icon at bounding box center [705, 155] width 14 height 14
click at [349, 157] on div "Heading 1 Normal text Heading 1 Heading 2 Heading 3" at bounding box center [328, 152] width 120 height 37
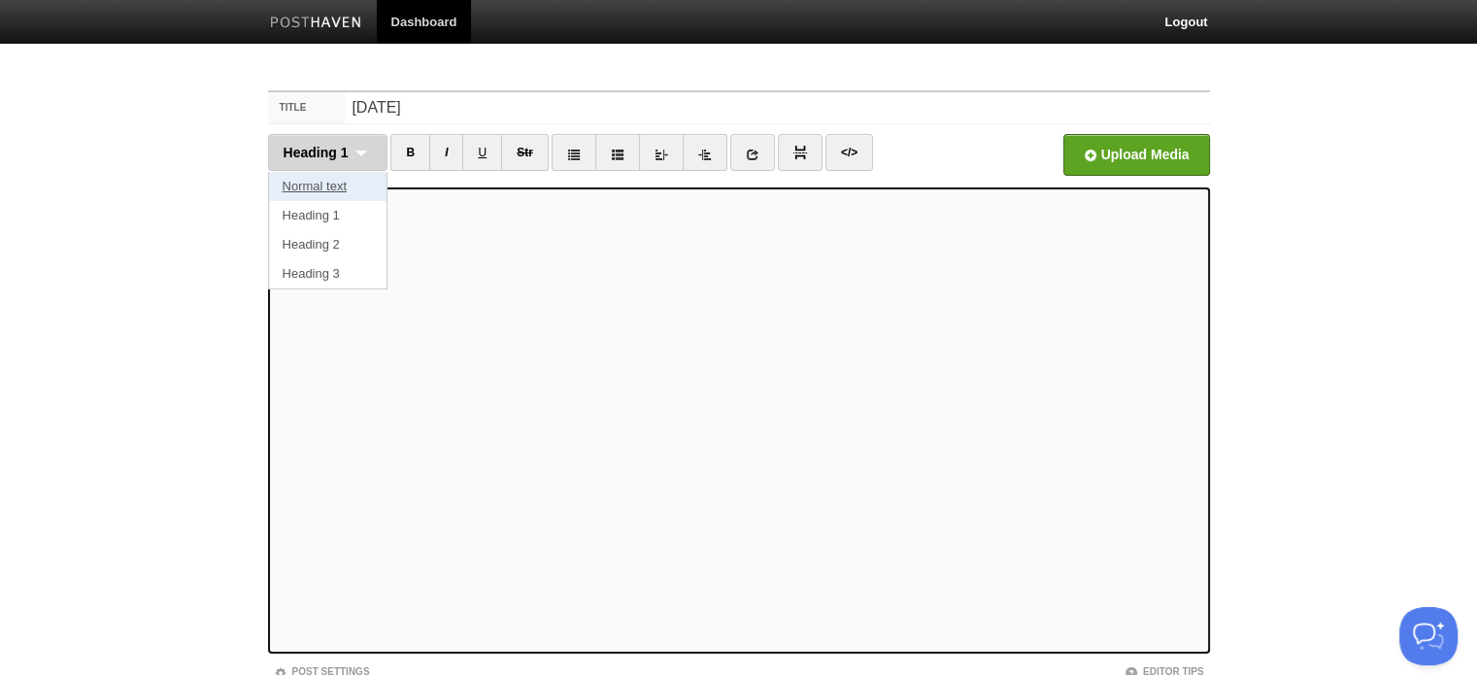
click at [335, 190] on link "Normal text" at bounding box center [328, 186] width 118 height 29
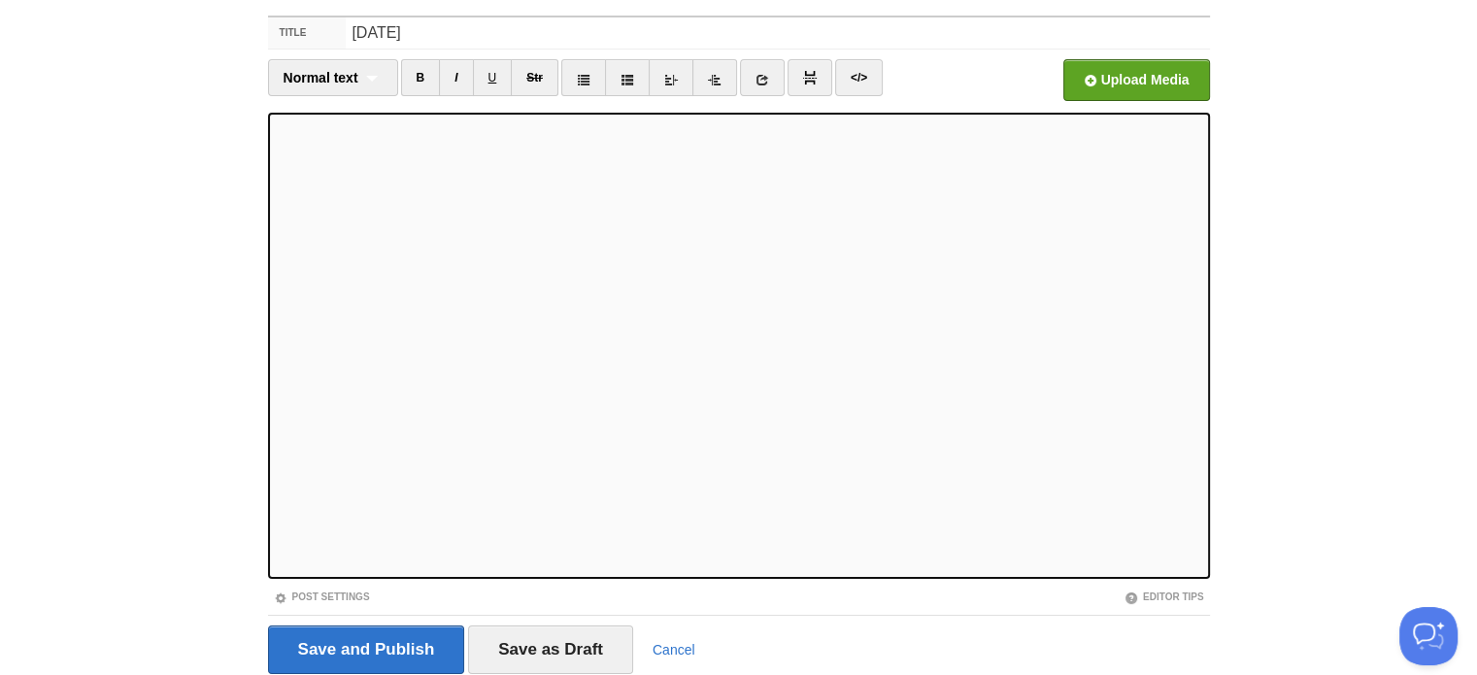
scroll to position [144, 0]
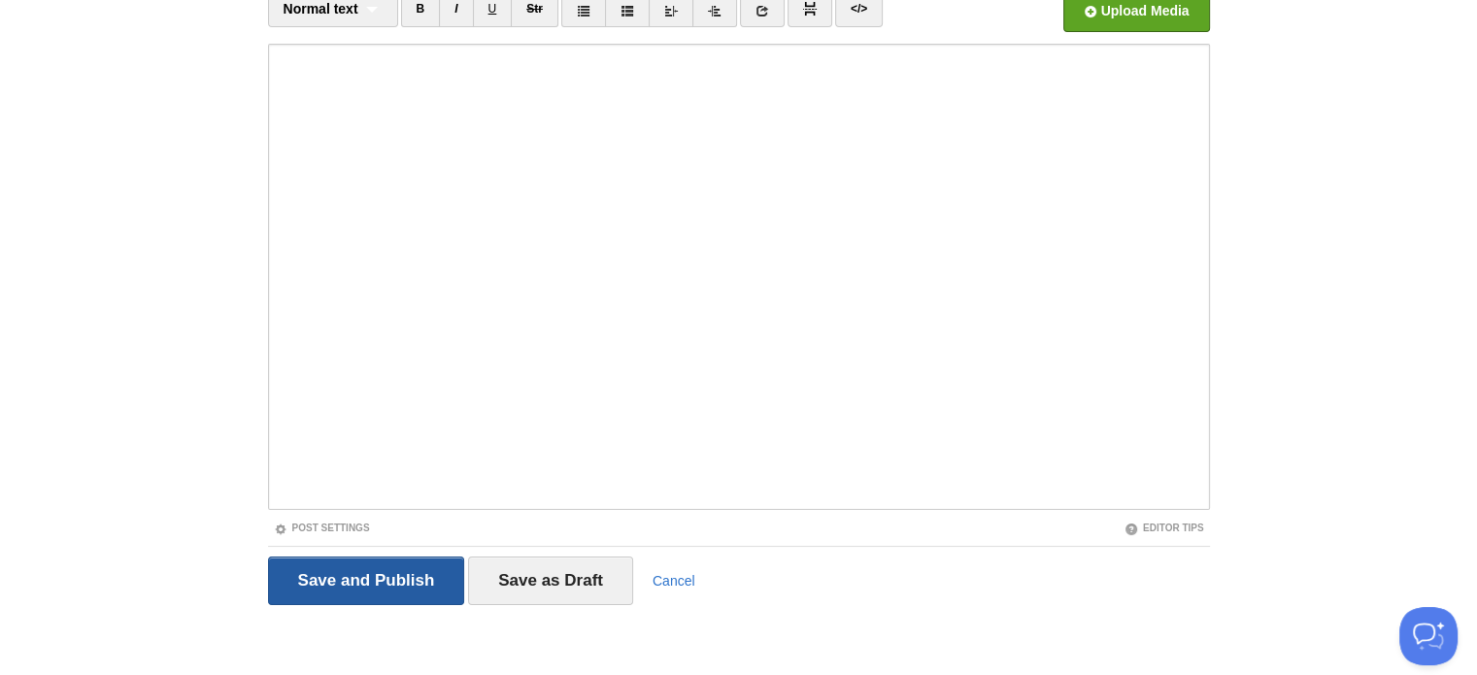
click at [393, 557] on input "Save and Publish" at bounding box center [366, 580] width 197 height 49
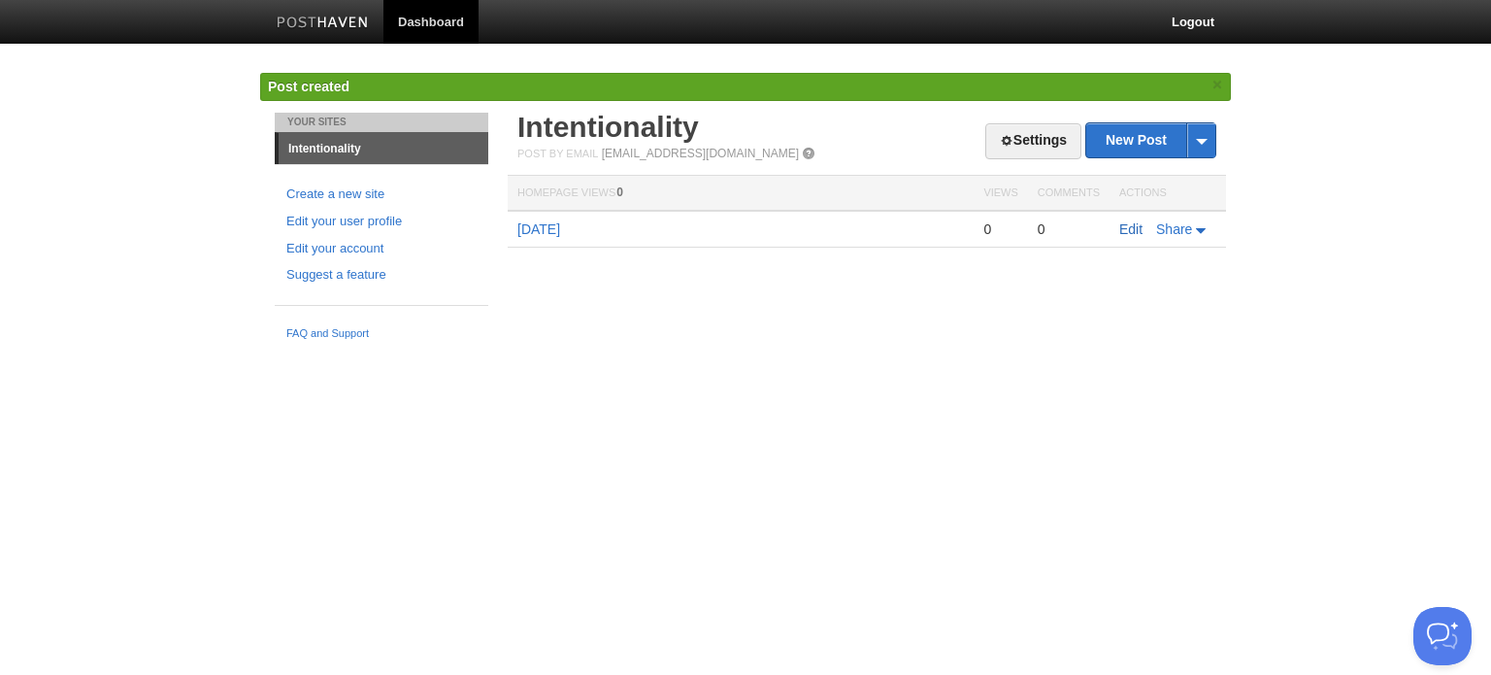
click at [1128, 228] on link "Edit" at bounding box center [1131, 229] width 23 height 16
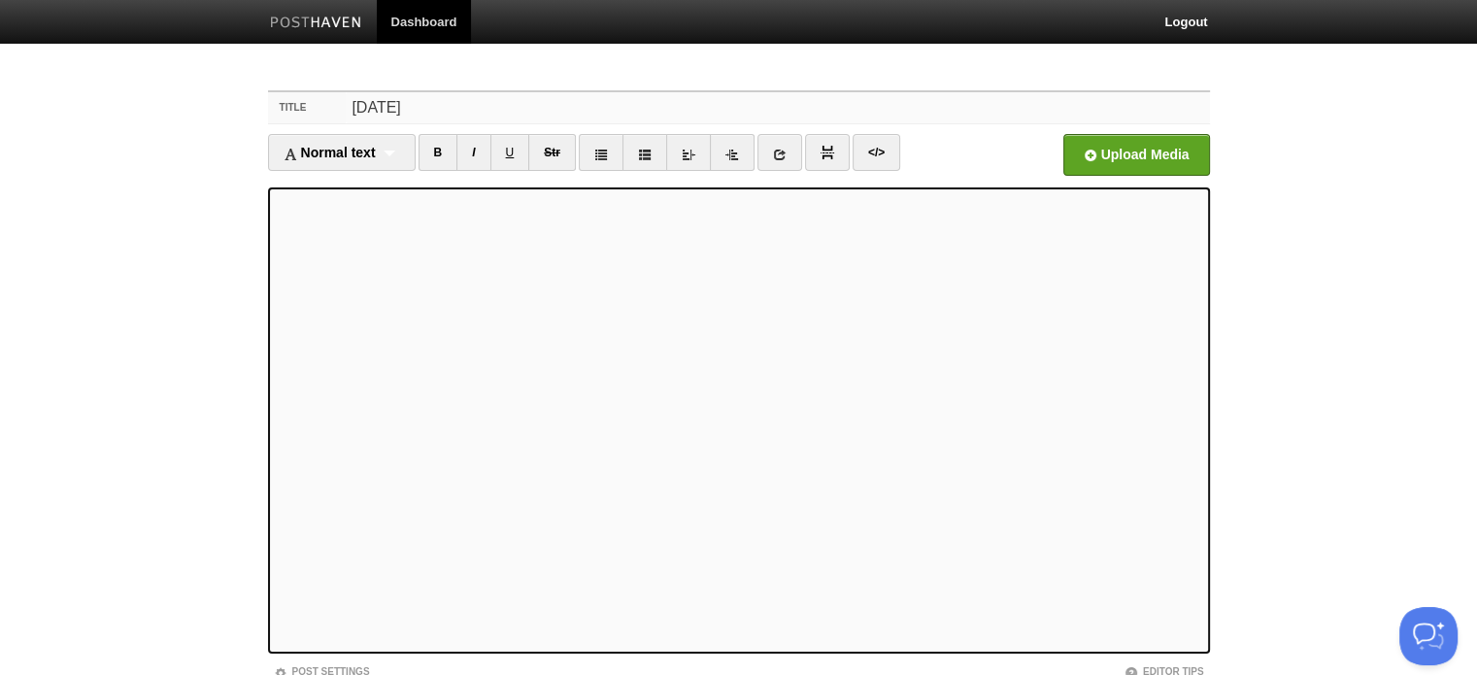
click at [523, 105] on input "15 October 2025" at bounding box center [777, 107] width 863 height 31
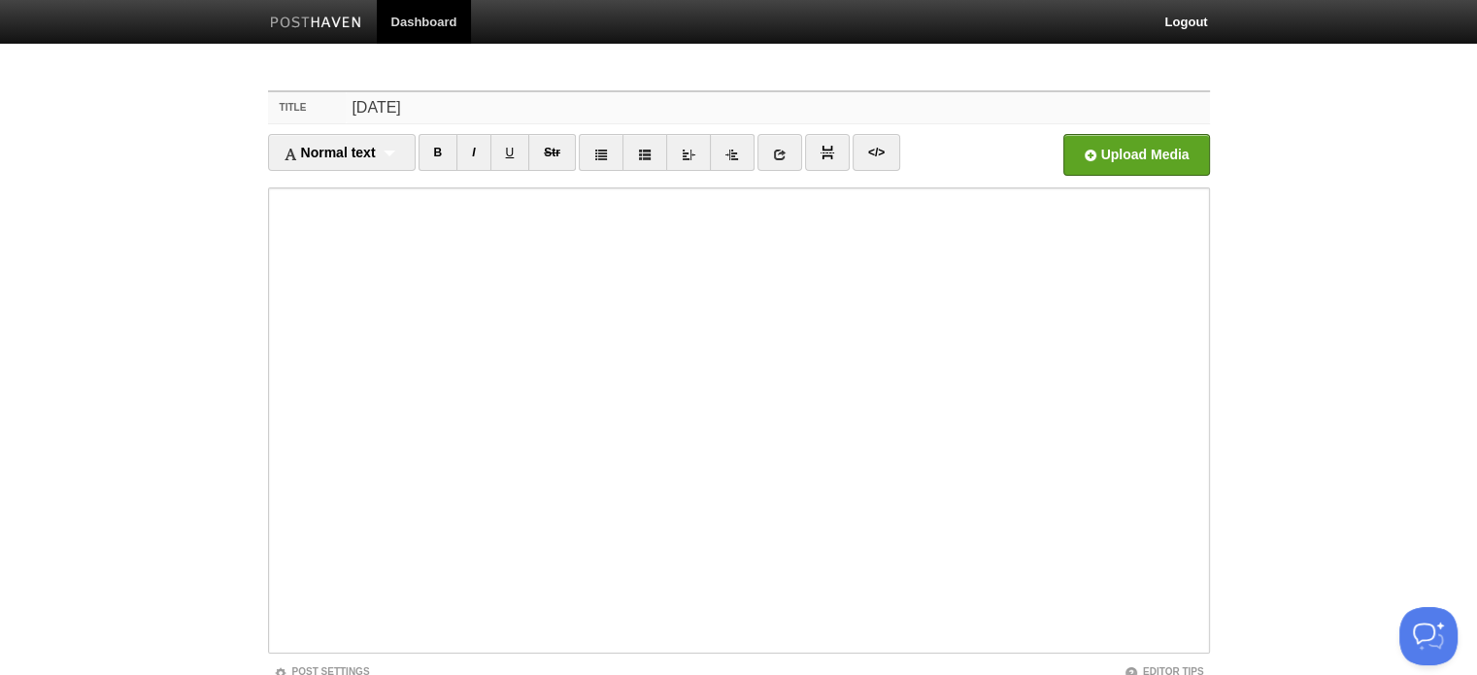
click at [523, 105] on input "15 October 2025" at bounding box center [777, 107] width 863 height 31
paste input "Wednesday 15 October 2025 at 6:1"
type input "Wednesday 15 October 2025 at 6:15"
click at [1428, 343] on body "Dashboard Logout Created site: intentionality × Updated site: Intentionality × …" at bounding box center [738, 410] width 1477 height 821
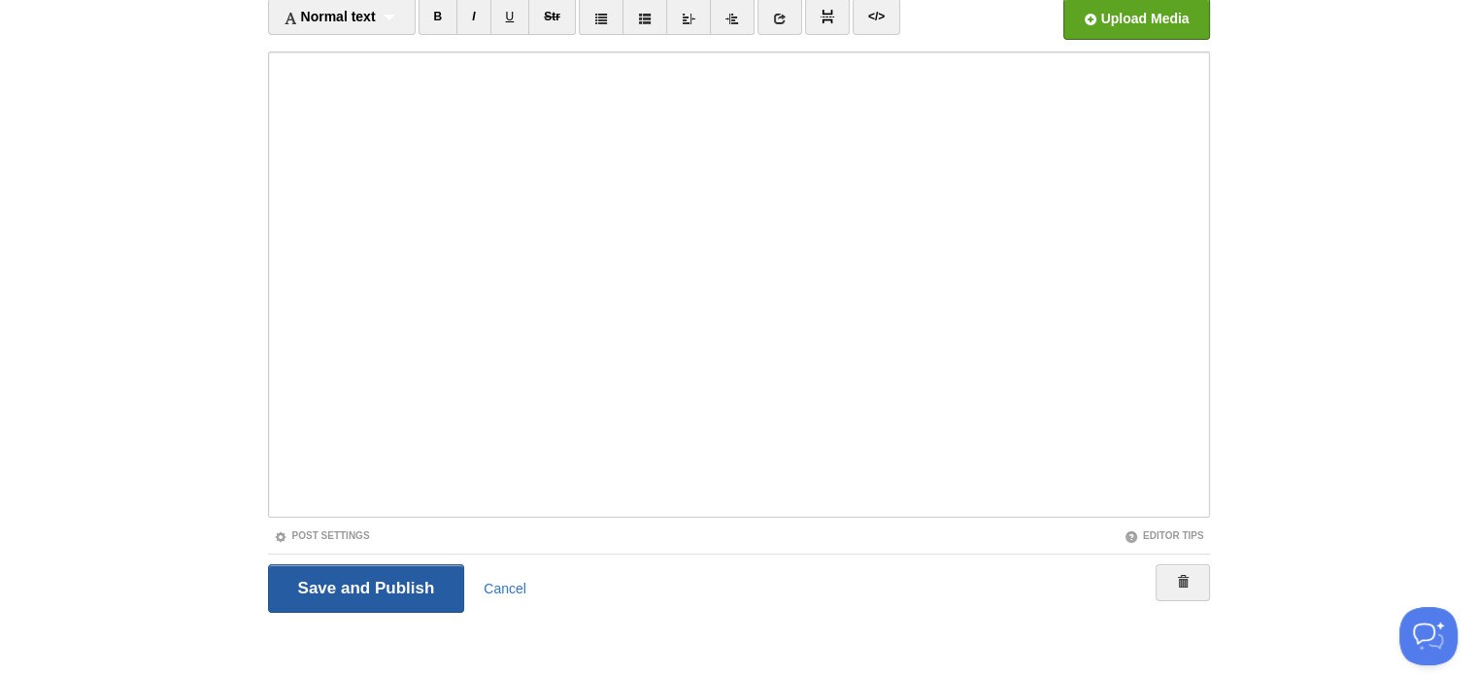
scroll to position [144, 0]
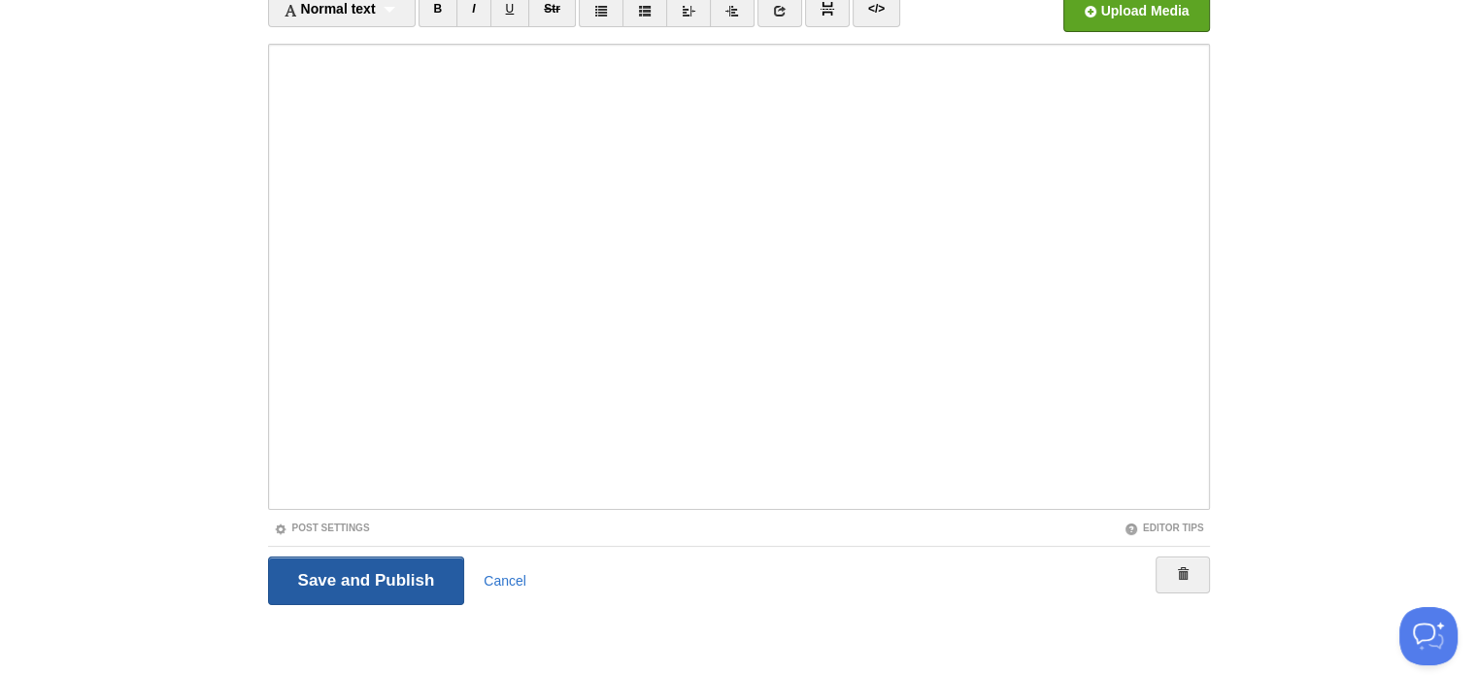
click at [390, 578] on input "Save and Publish" at bounding box center [366, 580] width 197 height 49
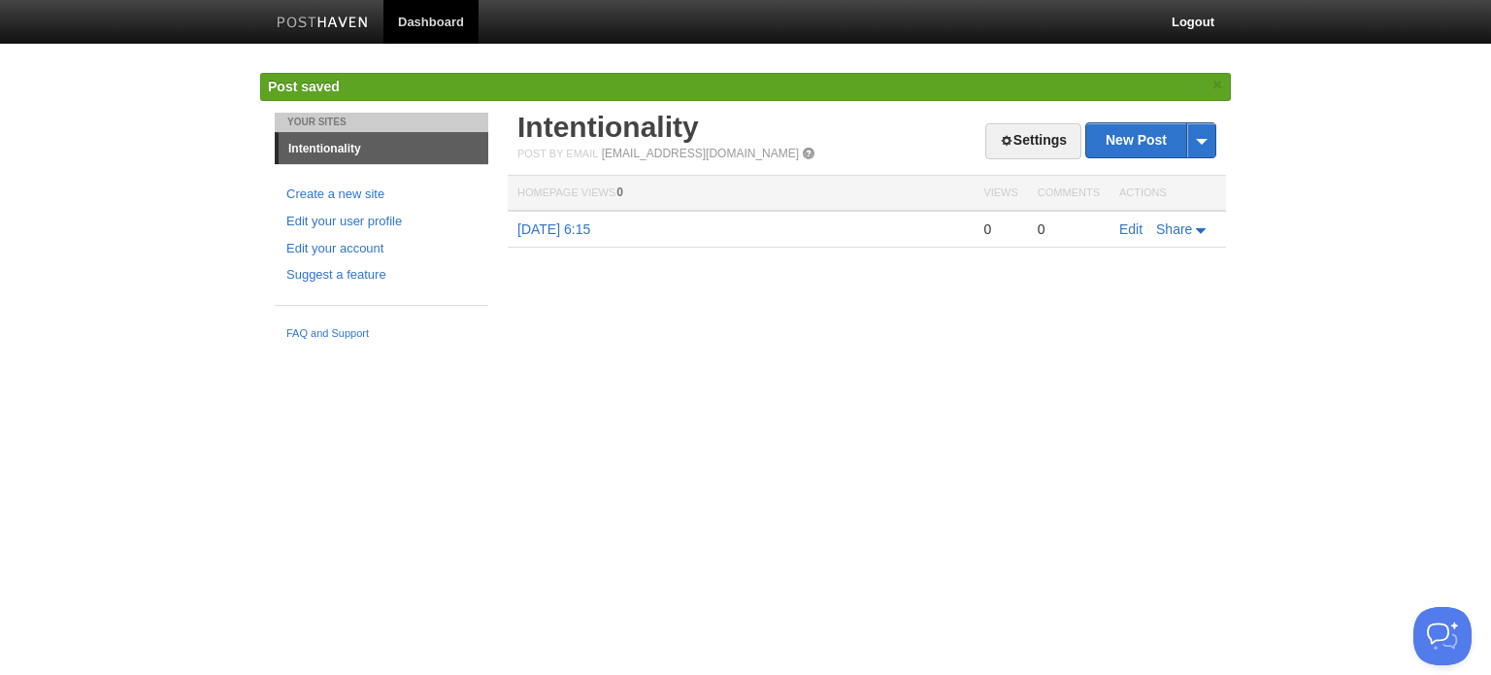
click at [880, 350] on html "Dashboard Logout Created site: intentionality × Updated site: Intentionality × …" at bounding box center [745, 175] width 1491 height 350
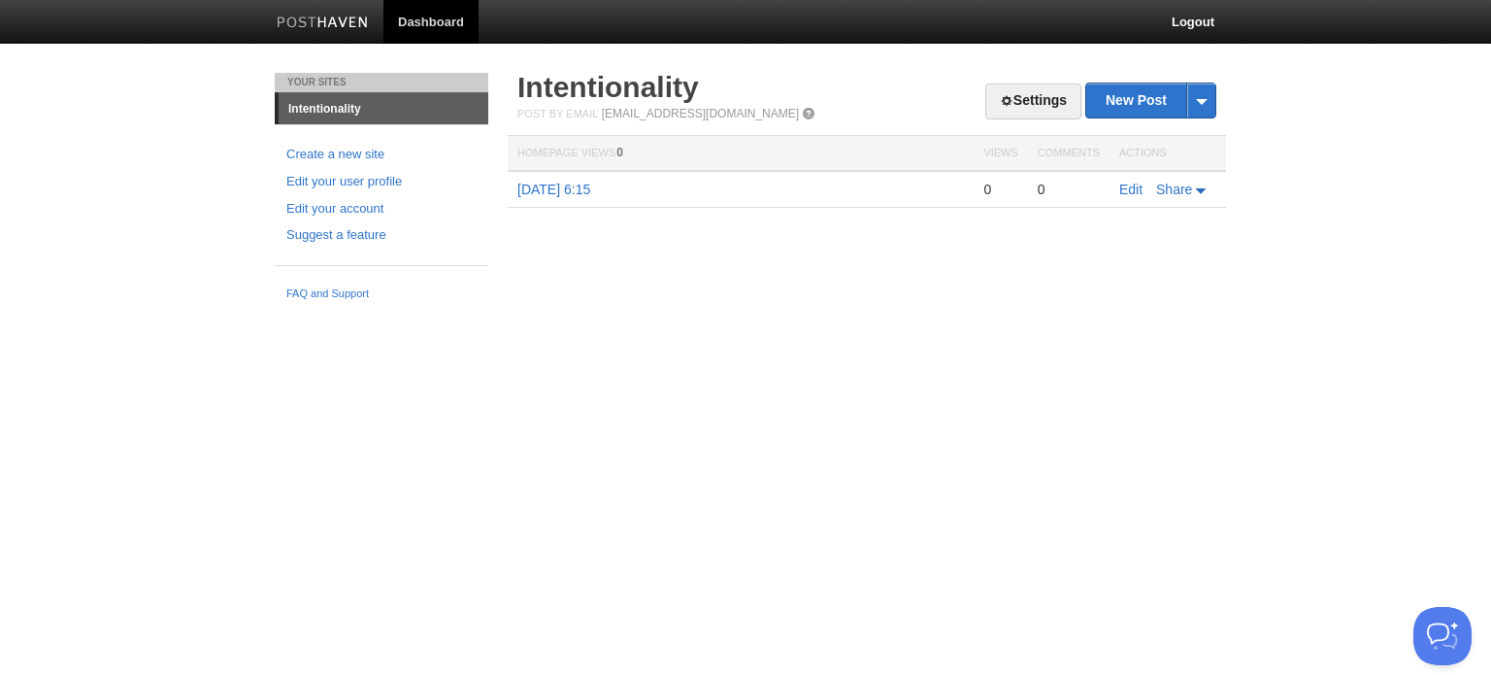
click at [785, 310] on html "Dashboard Logout Created site: intentionality × Updated site: Intentionality × …" at bounding box center [745, 155] width 1491 height 310
click at [946, 310] on html "Dashboard Logout Created site: intentionality × Updated site: Intentionality × …" at bounding box center [745, 155] width 1491 height 310
drag, startPoint x: 1369, startPoint y: 0, endPoint x: 727, endPoint y: 559, distance: 851.4
click at [727, 310] on html "Dashboard Logout Created site: intentionality × Updated site: Intentionality × …" at bounding box center [745, 155] width 1491 height 310
click at [1130, 187] on link "Edit" at bounding box center [1131, 190] width 23 height 16
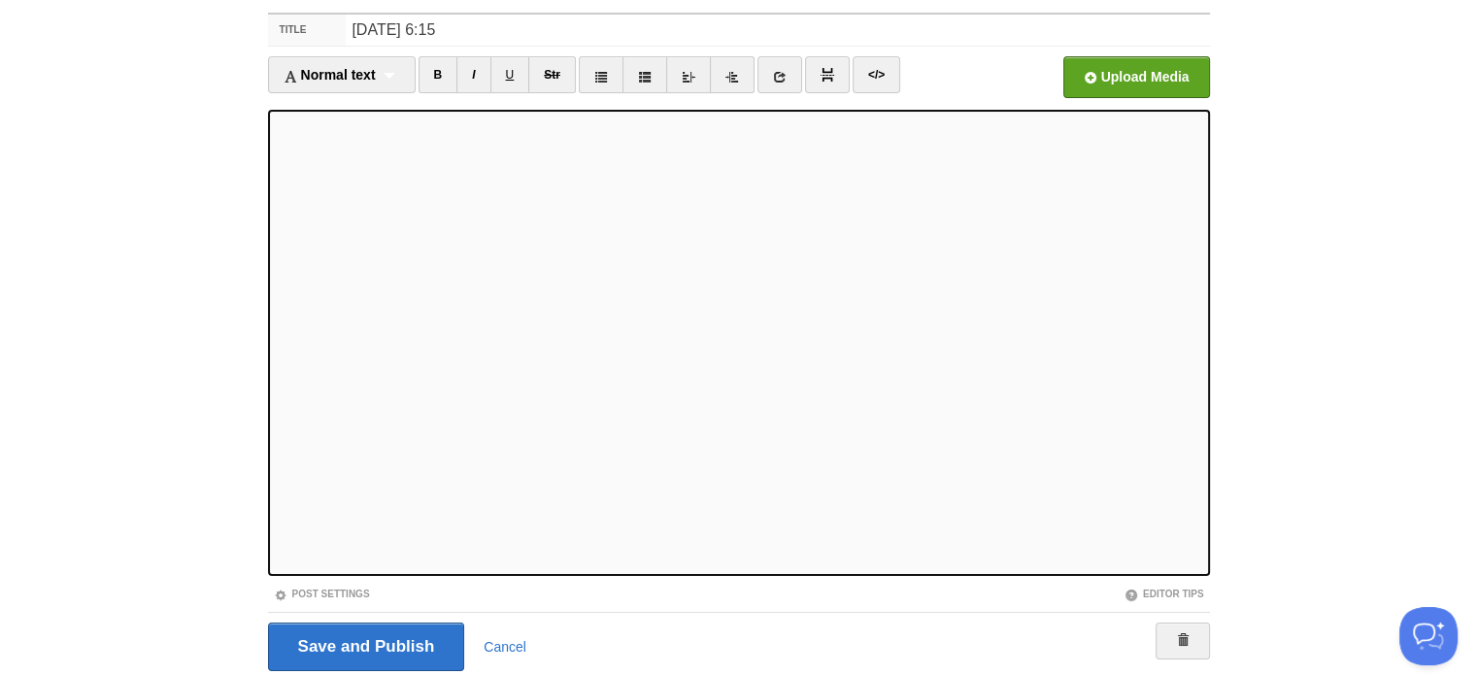
scroll to position [144, 0]
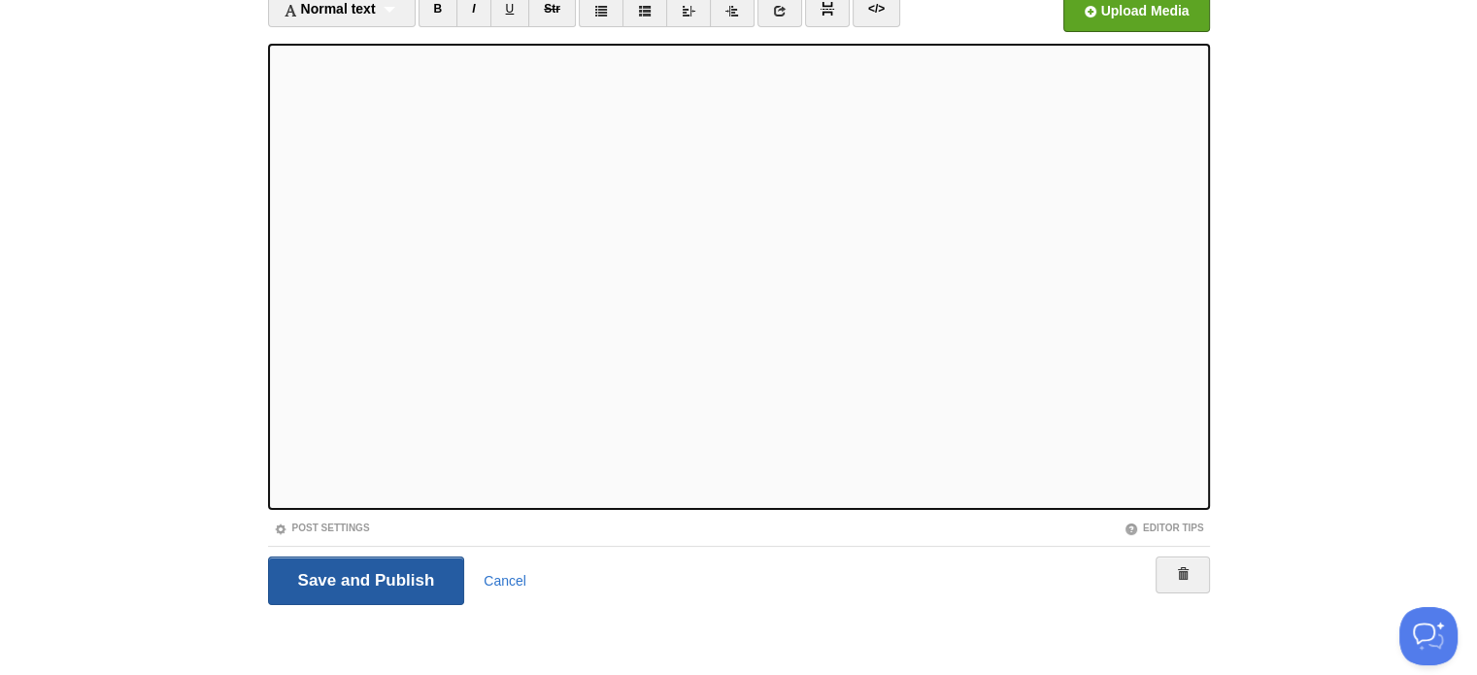
click at [332, 557] on input "Save and Publish" at bounding box center [366, 580] width 197 height 49
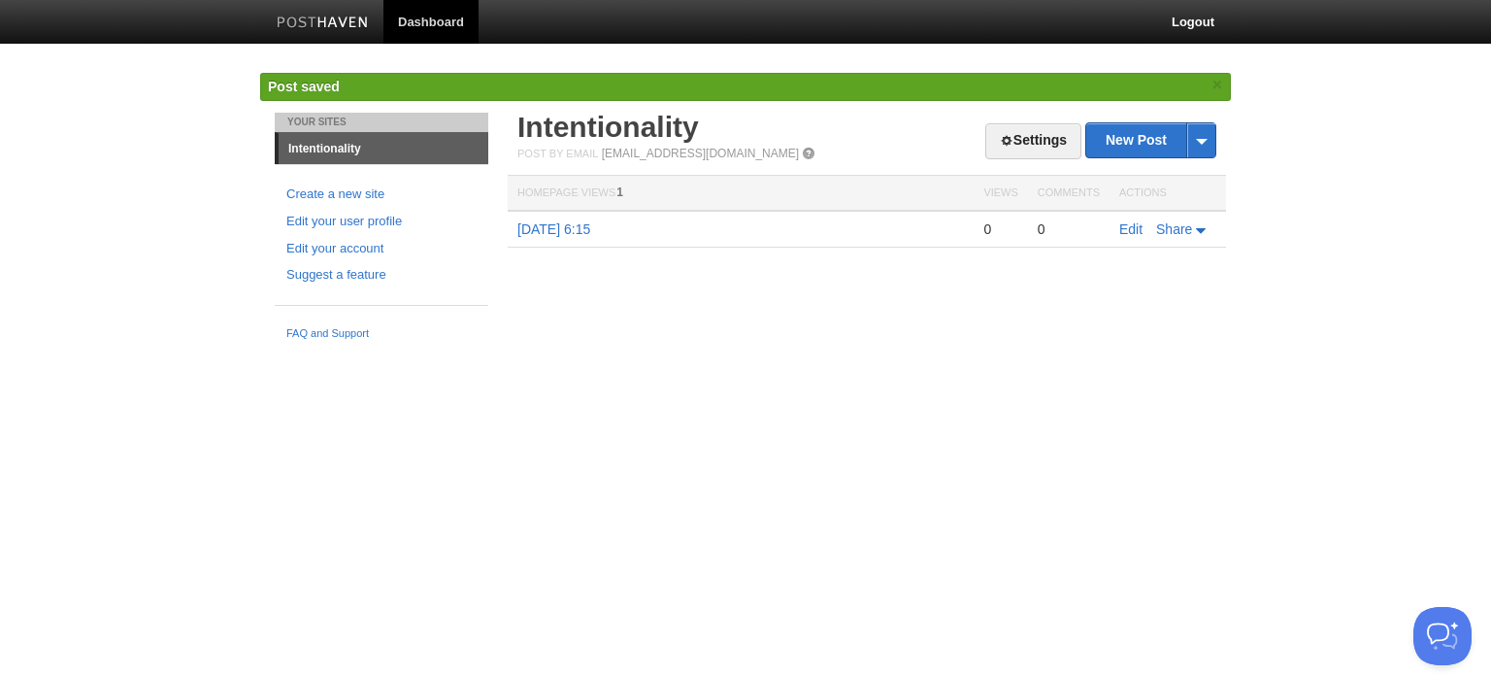
click at [954, 350] on html "Dashboard Logout Post saved × Your Sites Intentionality Create a new site Edit …" at bounding box center [745, 175] width 1491 height 350
